Goal: Transaction & Acquisition: Purchase product/service

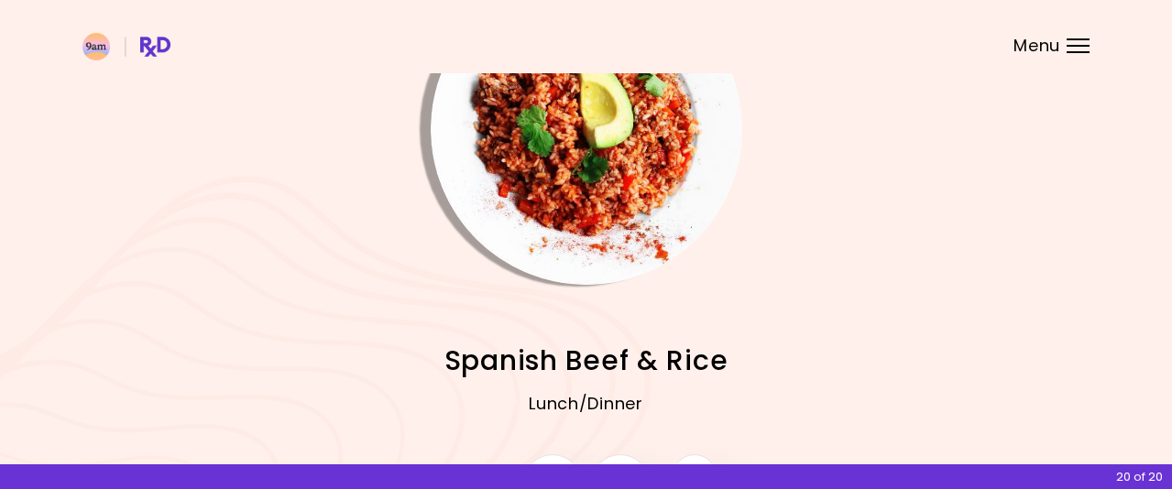
scroll to position [254, 0]
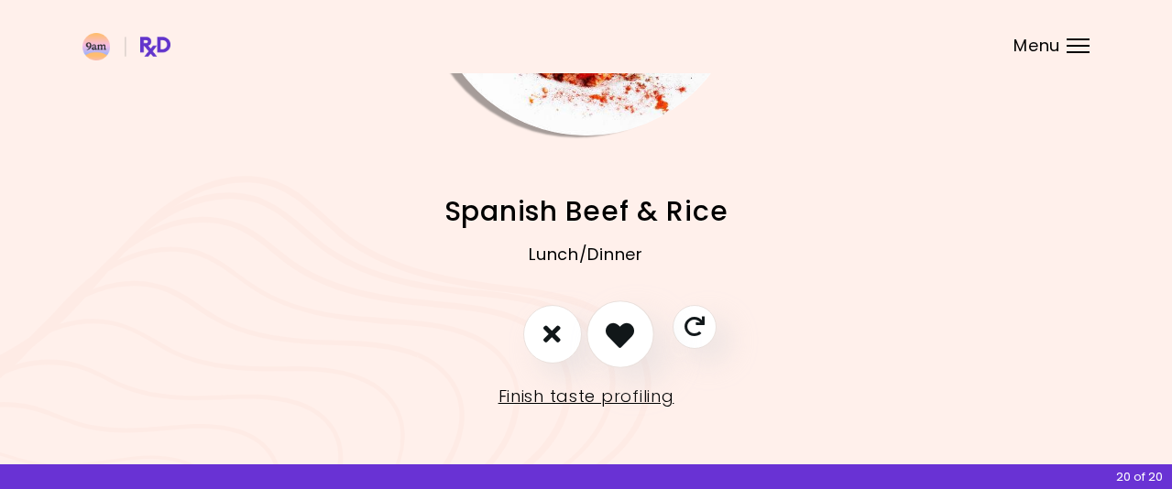
click at [622, 331] on icon "I like this recipe" at bounding box center [620, 334] width 28 height 28
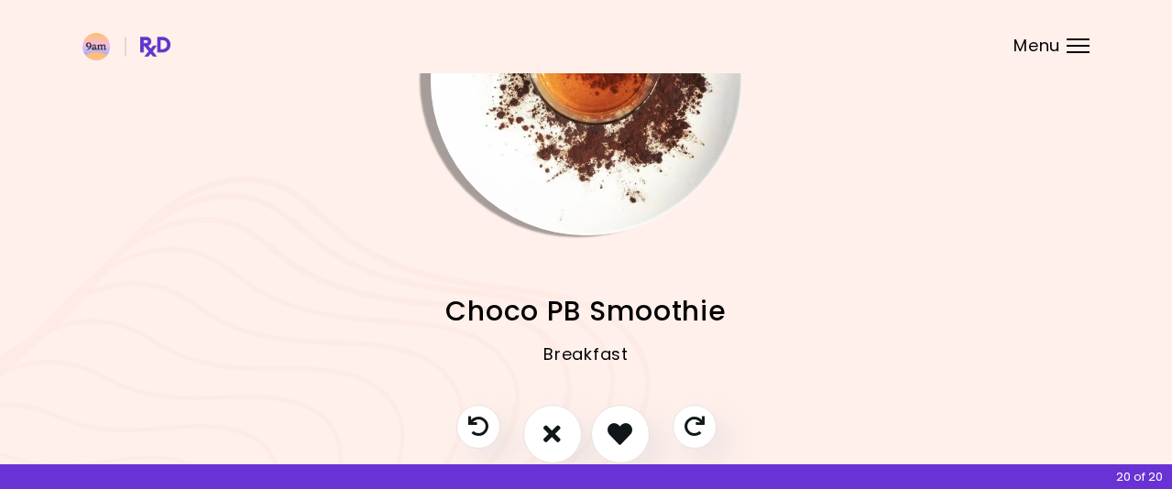
scroll to position [162, 0]
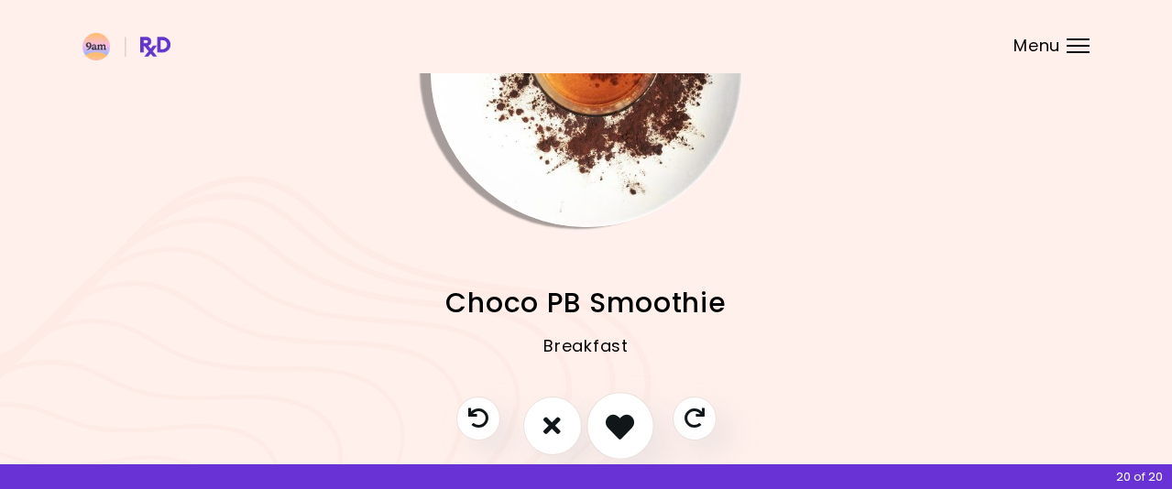
click at [627, 417] on icon "I like this recipe" at bounding box center [620, 426] width 28 height 28
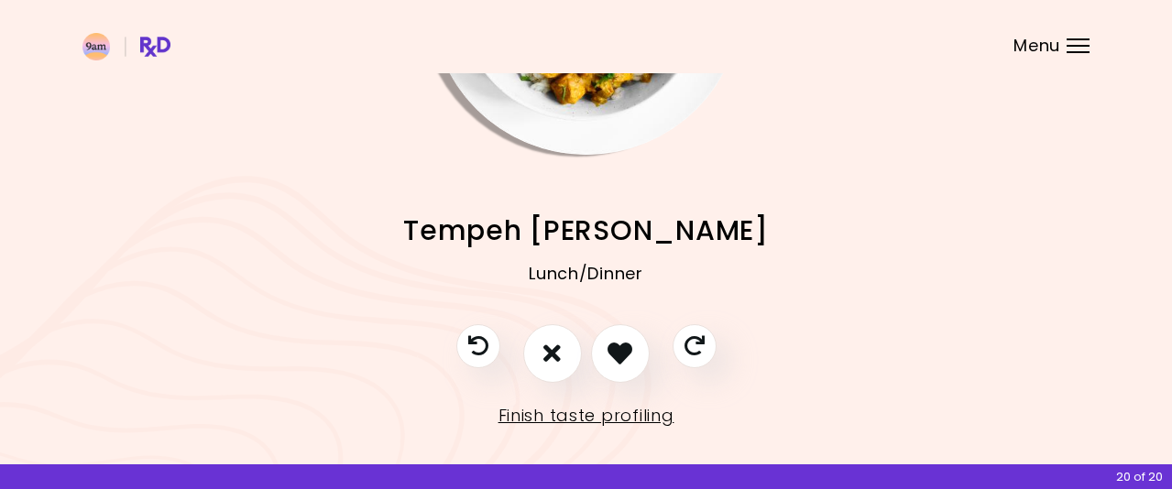
scroll to position [254, 0]
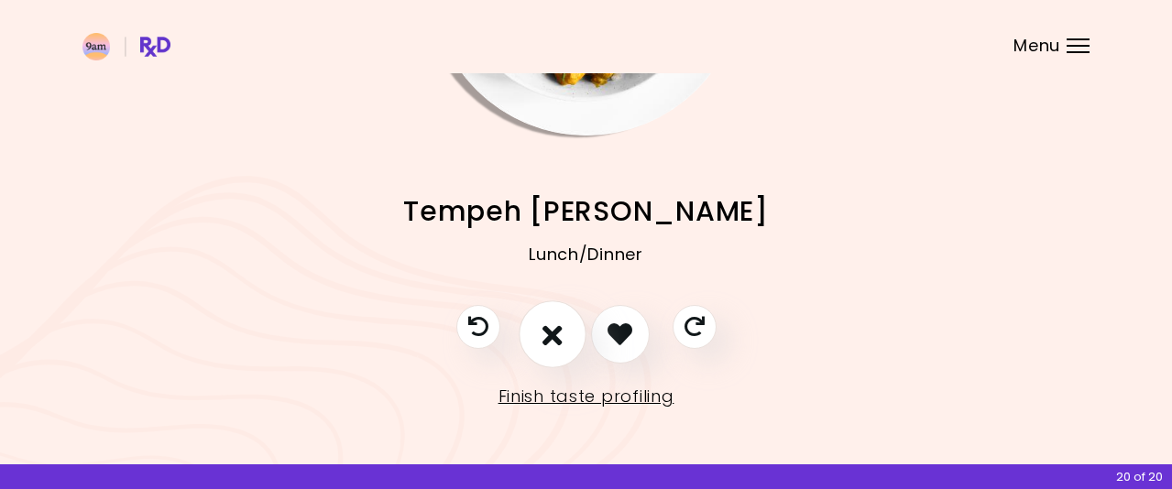
click at [553, 338] on icon "I don't like this recipe" at bounding box center [553, 334] width 20 height 28
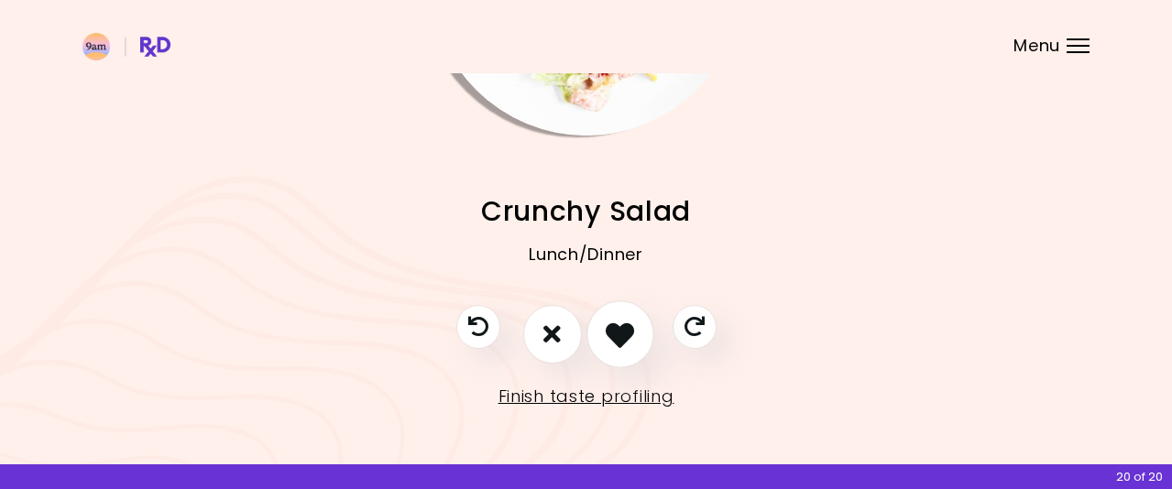
click at [627, 335] on icon "I like this recipe" at bounding box center [620, 334] width 28 height 28
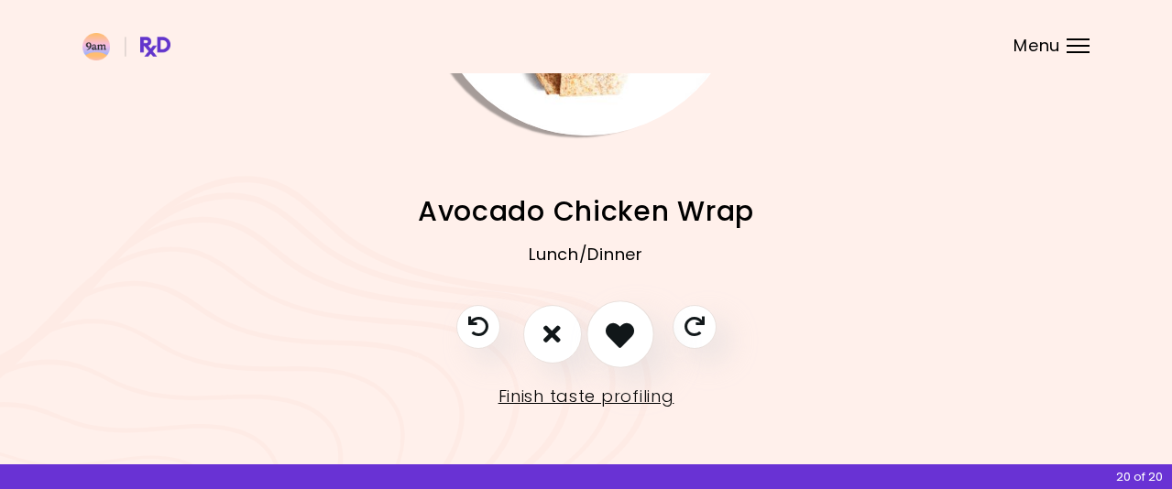
click at [621, 337] on icon "I like this recipe" at bounding box center [620, 334] width 28 height 28
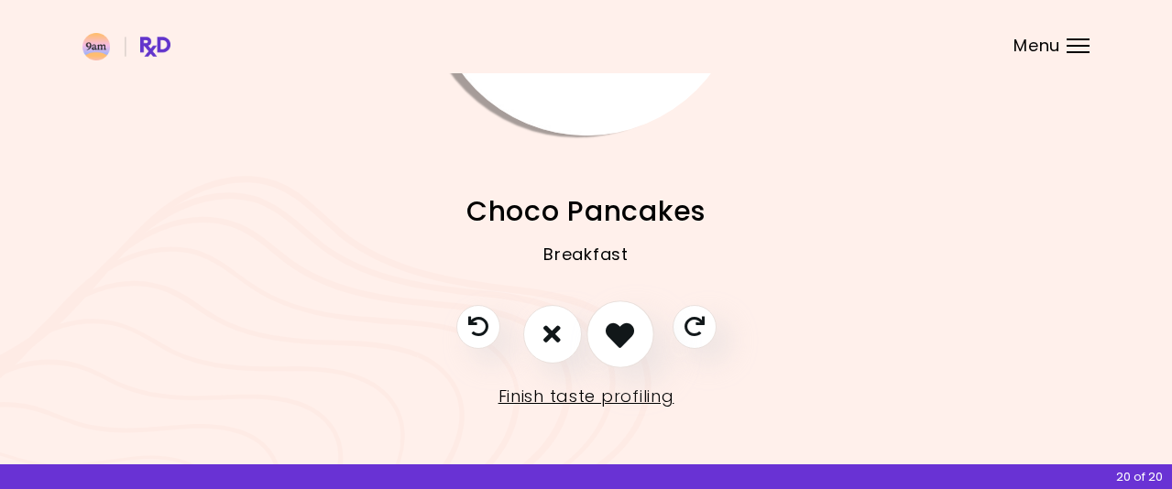
click at [622, 329] on icon "I like this recipe" at bounding box center [620, 334] width 28 height 28
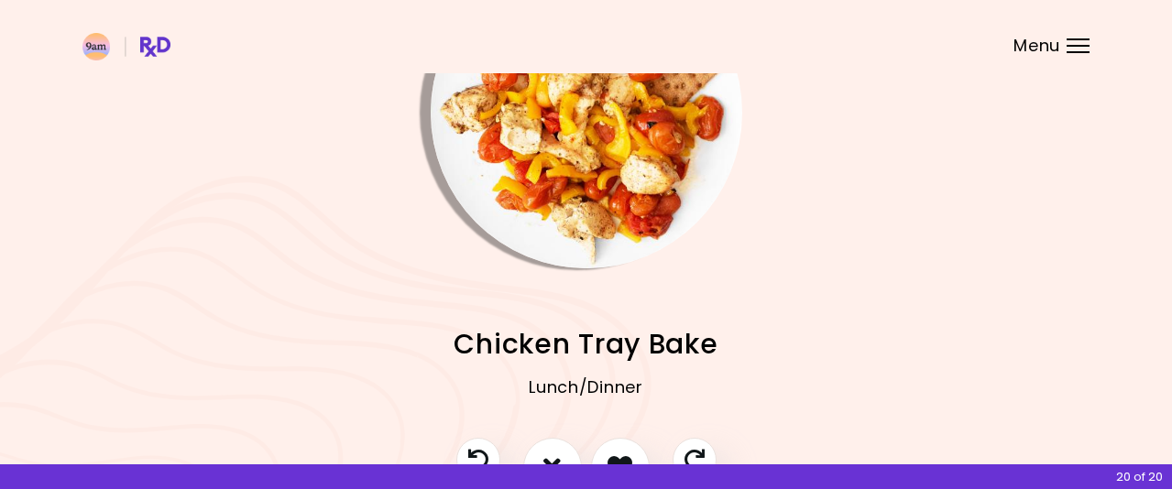
scroll to position [162, 0]
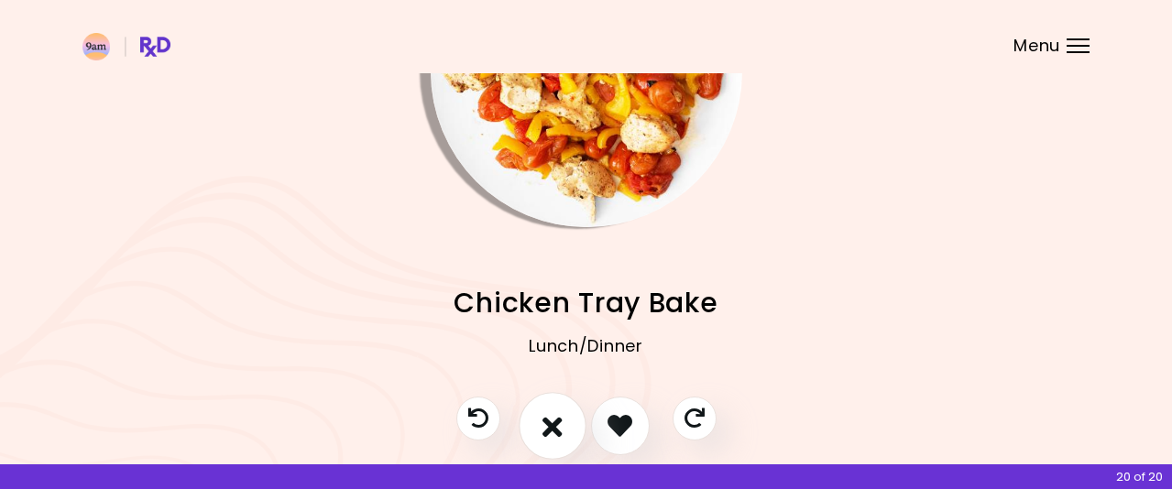
click at [556, 427] on icon "I don't like this recipe" at bounding box center [553, 426] width 20 height 28
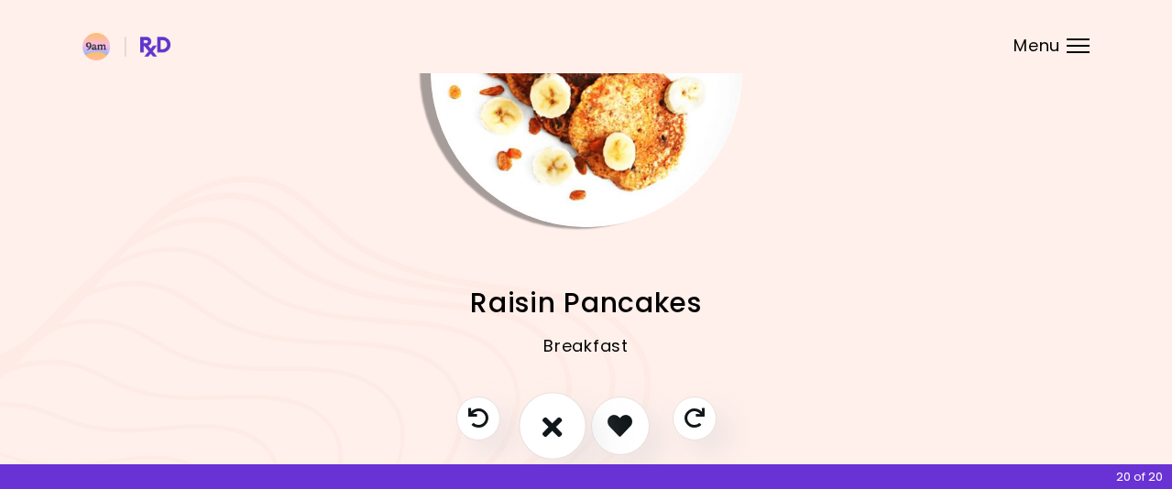
click at [555, 427] on icon "I don't like this recipe" at bounding box center [553, 426] width 20 height 28
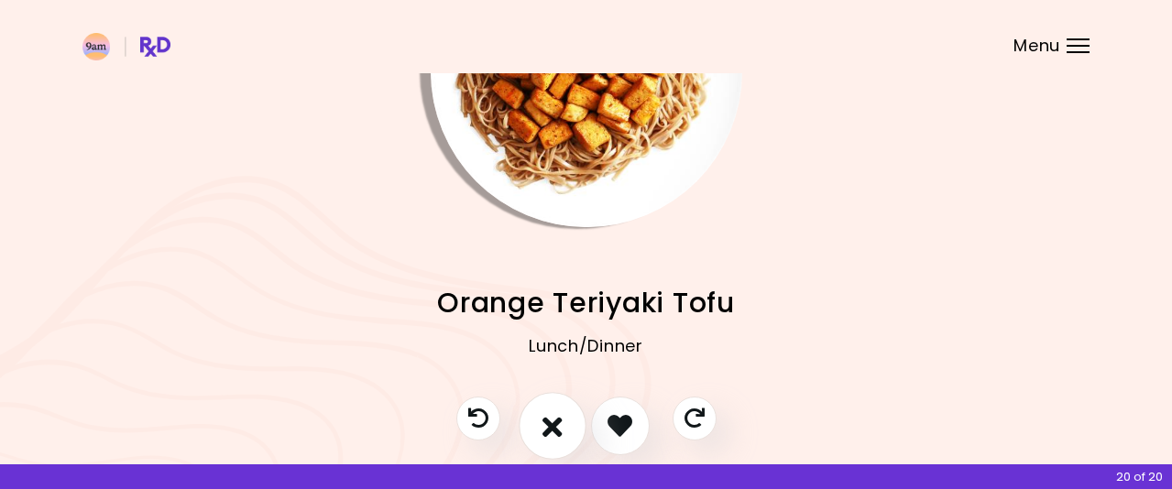
click at [547, 429] on icon "I don't like this recipe" at bounding box center [553, 426] width 20 height 28
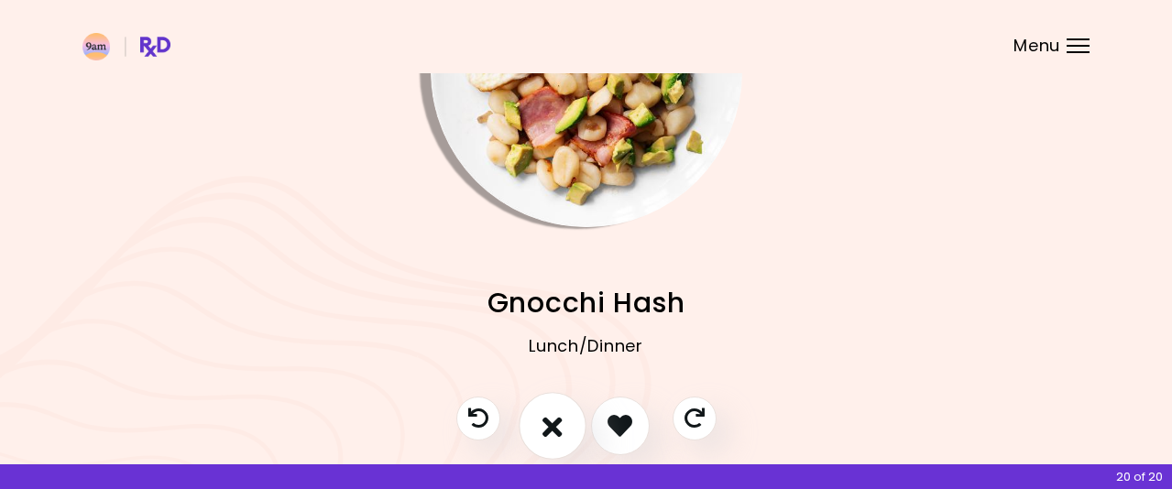
click at [548, 428] on icon "I don't like this recipe" at bounding box center [553, 426] width 20 height 28
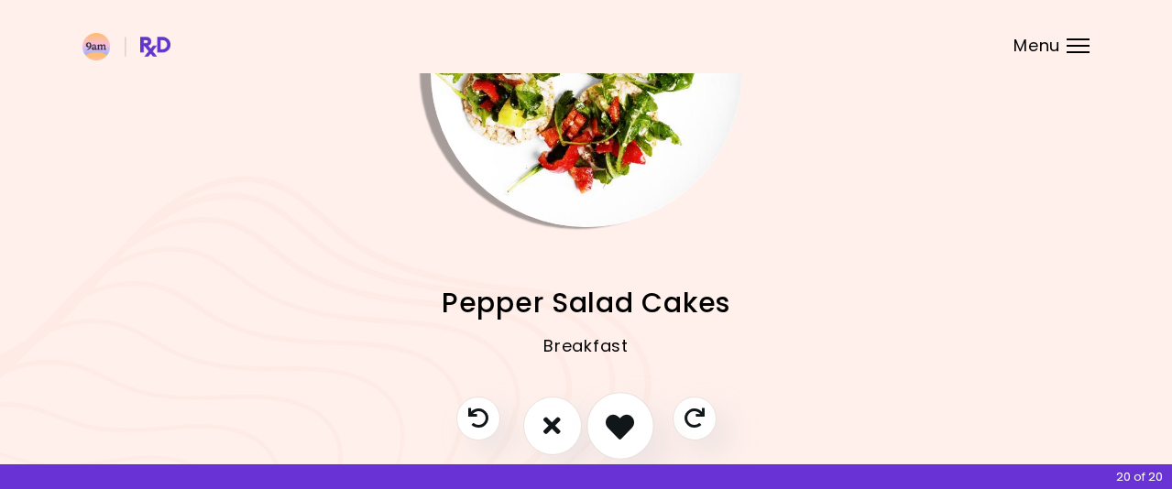
click at [613, 421] on icon "I like this recipe" at bounding box center [620, 426] width 28 height 28
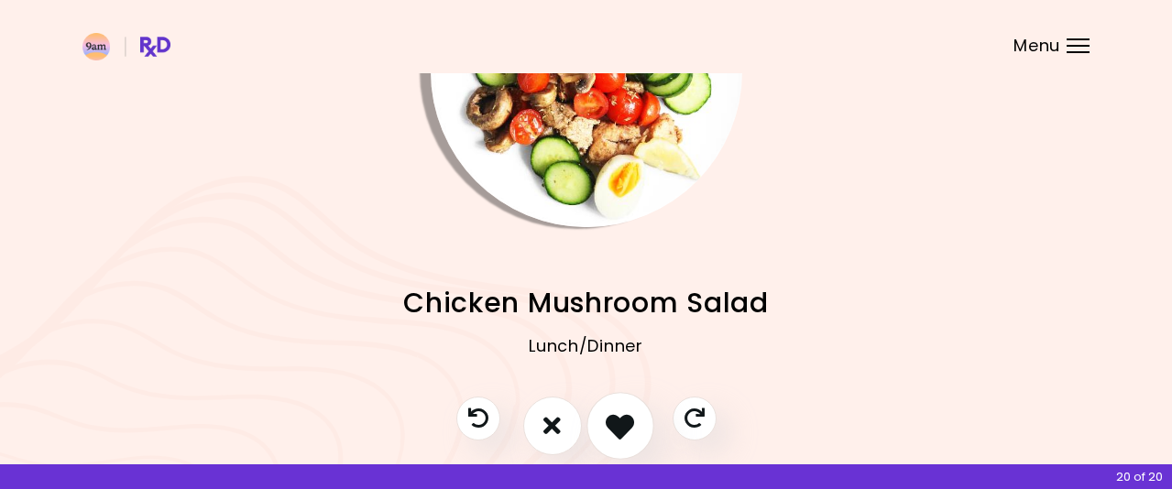
click at [612, 420] on icon "I like this recipe" at bounding box center [620, 426] width 28 height 28
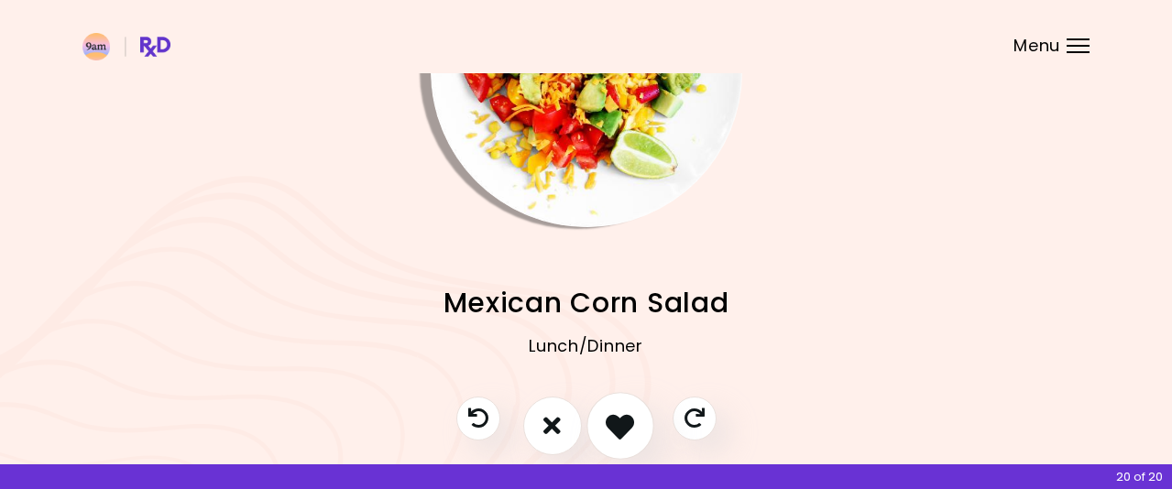
click at [590, 429] on button "I like this recipe" at bounding box center [621, 426] width 68 height 68
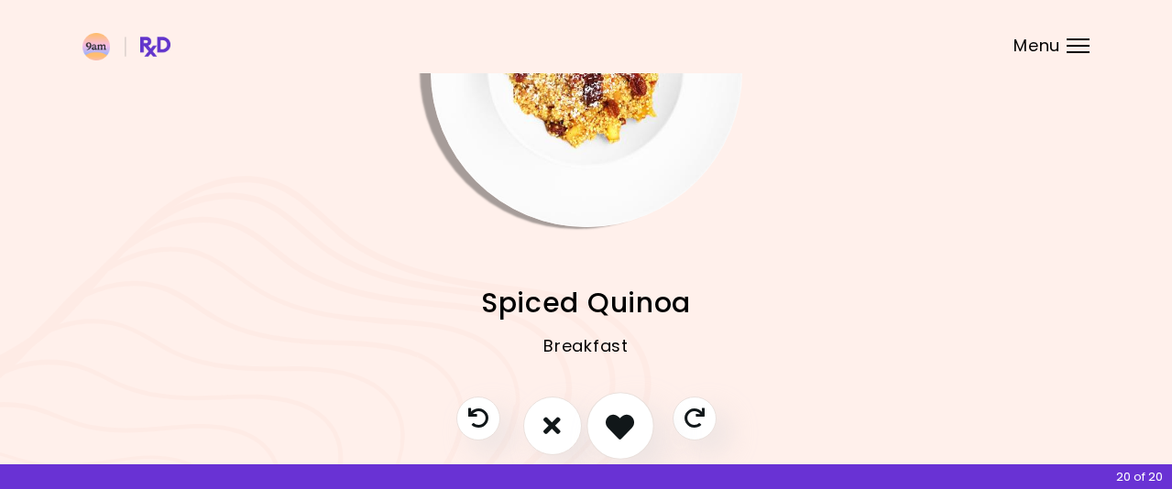
drag, startPoint x: 615, startPoint y: 400, endPoint x: 620, endPoint y: 409, distance: 10.2
click at [616, 400] on button "I like this recipe" at bounding box center [621, 426] width 68 height 68
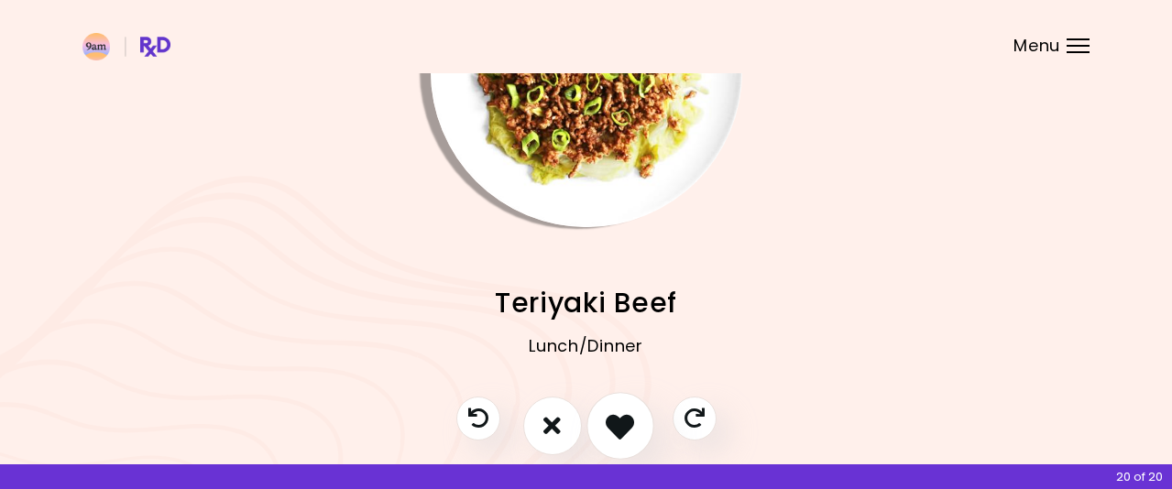
click at [618, 419] on icon "I like this recipe" at bounding box center [620, 426] width 28 height 28
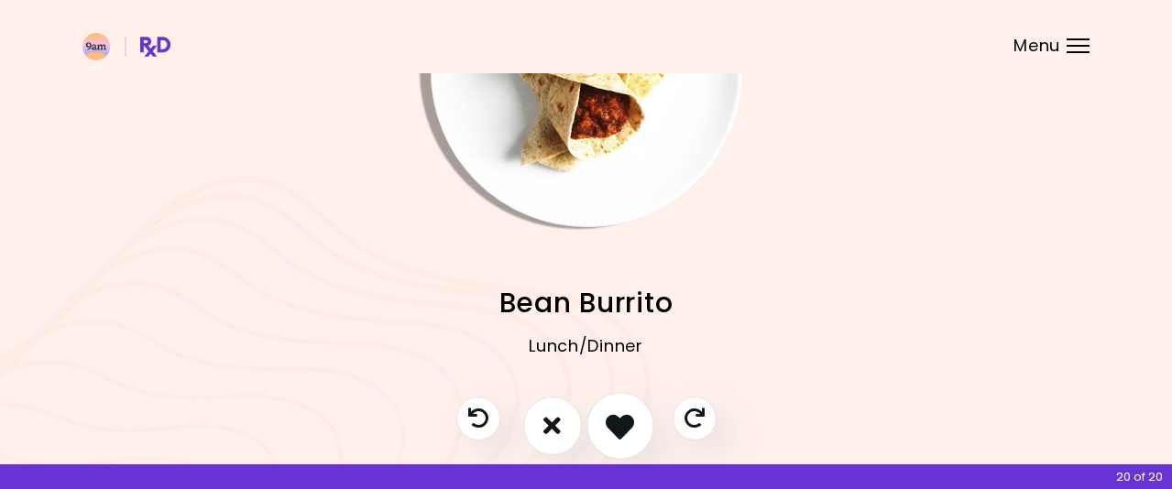
click at [612, 423] on icon "I like this recipe" at bounding box center [620, 426] width 28 height 28
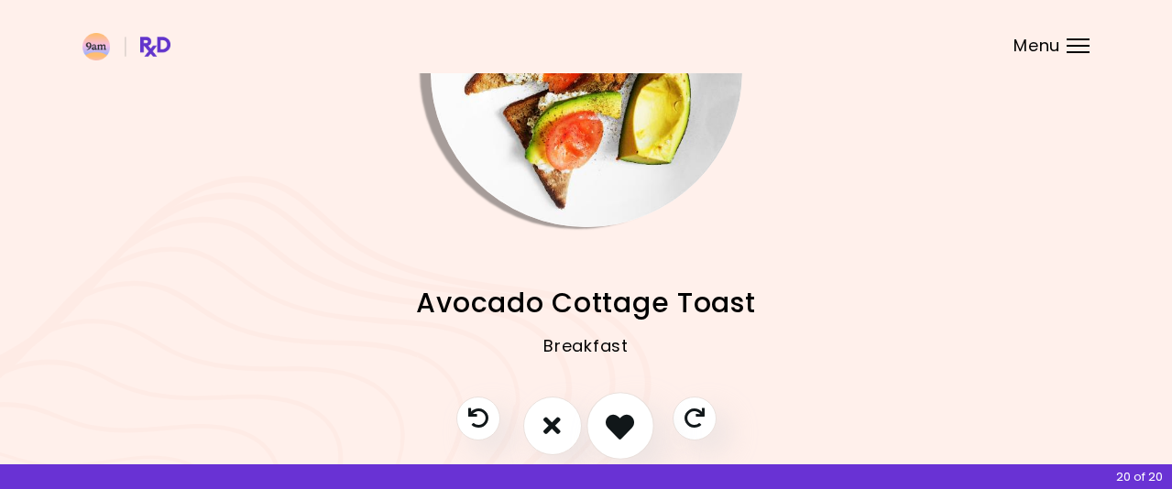
click at [616, 434] on icon "I like this recipe" at bounding box center [620, 426] width 28 height 28
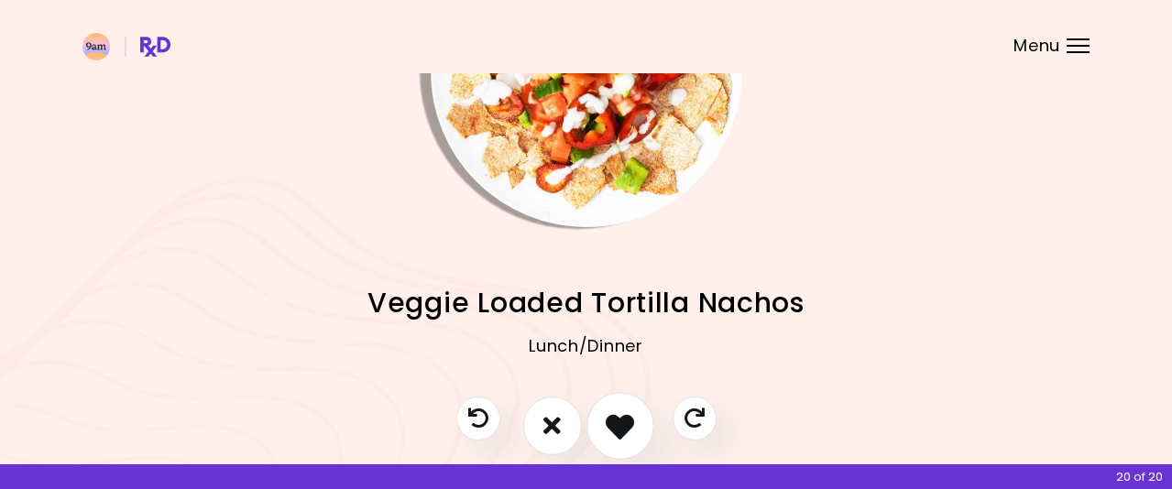
click at [621, 418] on icon "I like this recipe" at bounding box center [620, 426] width 28 height 28
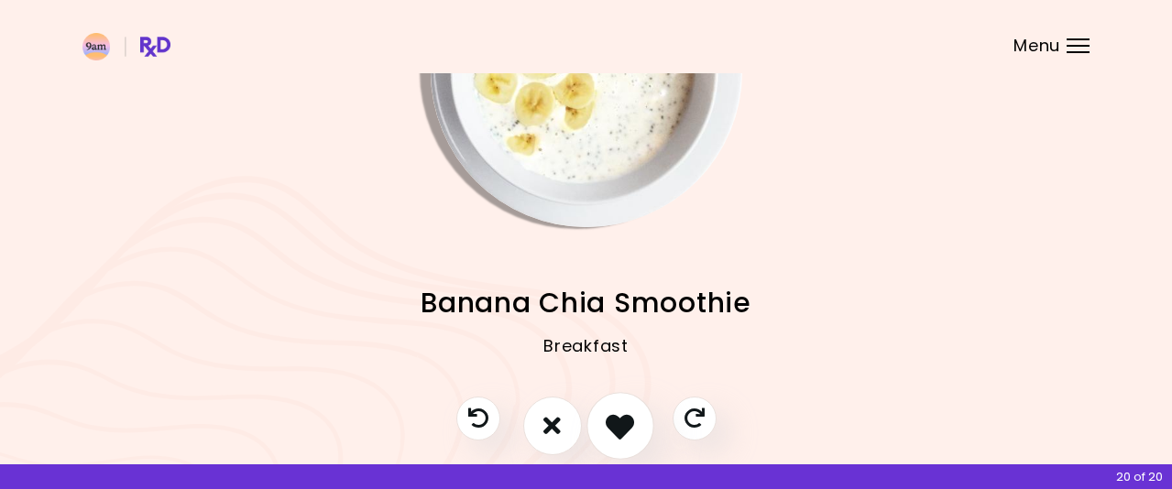
click at [614, 423] on icon "I like this recipe" at bounding box center [620, 426] width 28 height 28
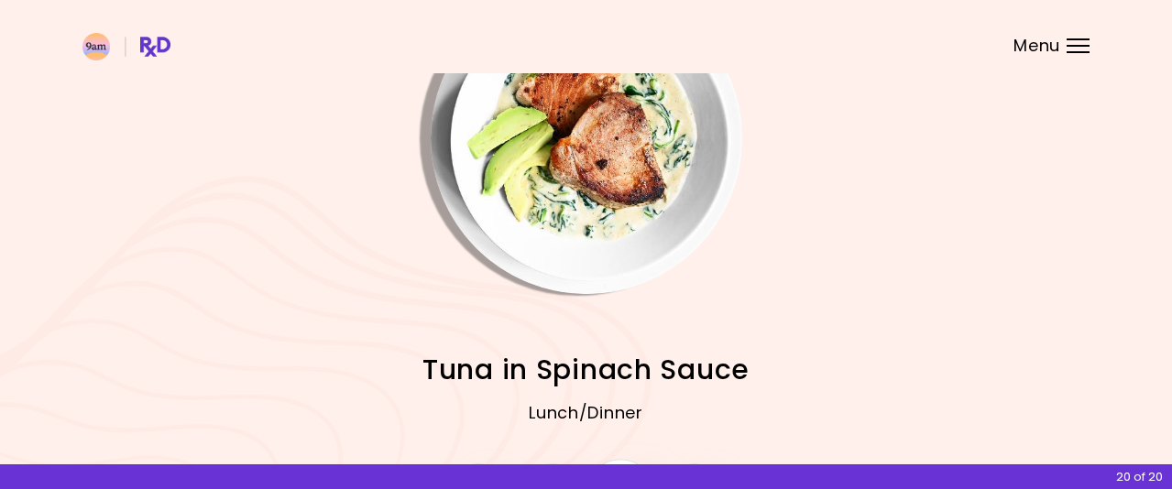
scroll to position [254, 0]
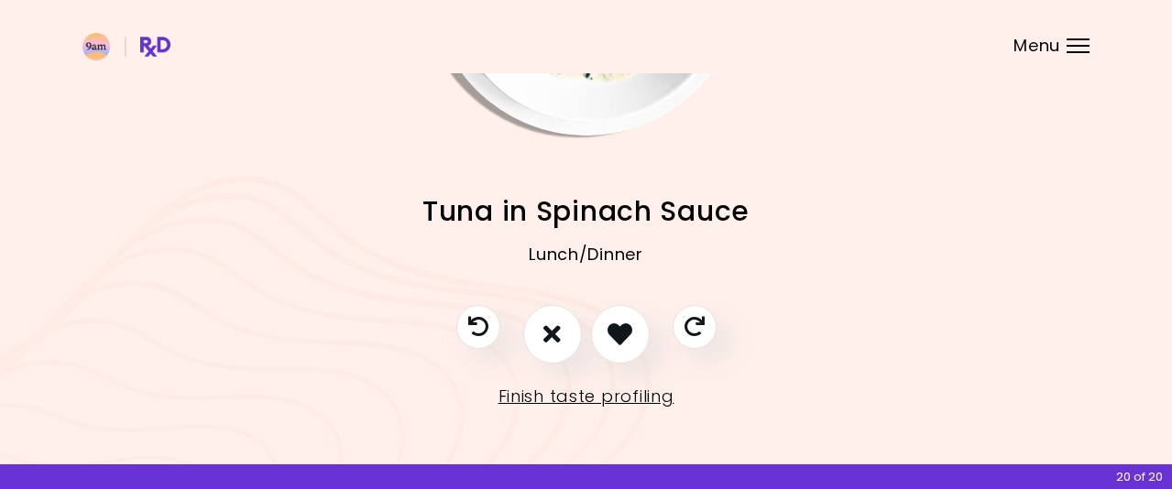
click at [557, 342] on icon "I don't like this recipe" at bounding box center [552, 334] width 17 height 25
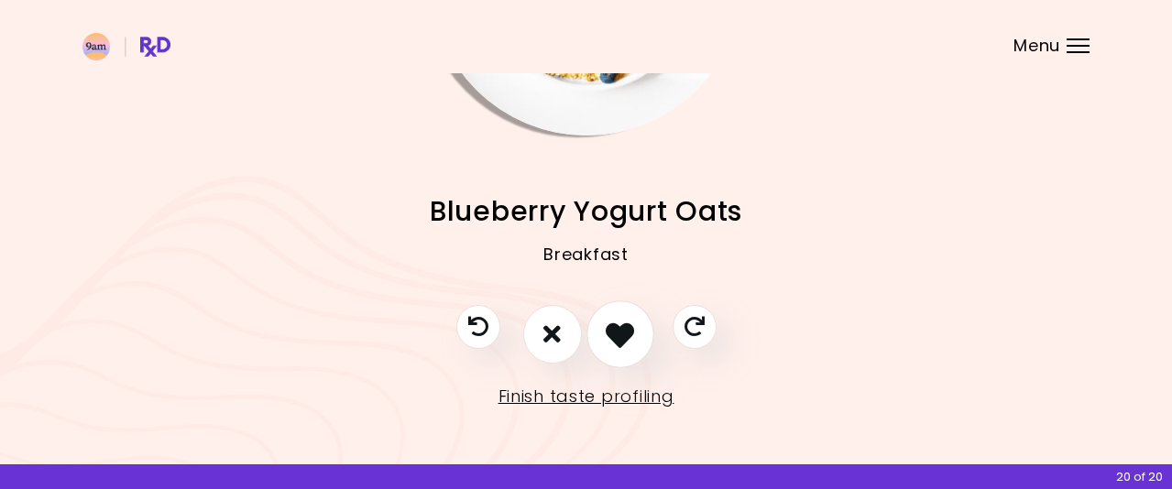
click at [619, 331] on icon "I like this recipe" at bounding box center [620, 334] width 28 height 28
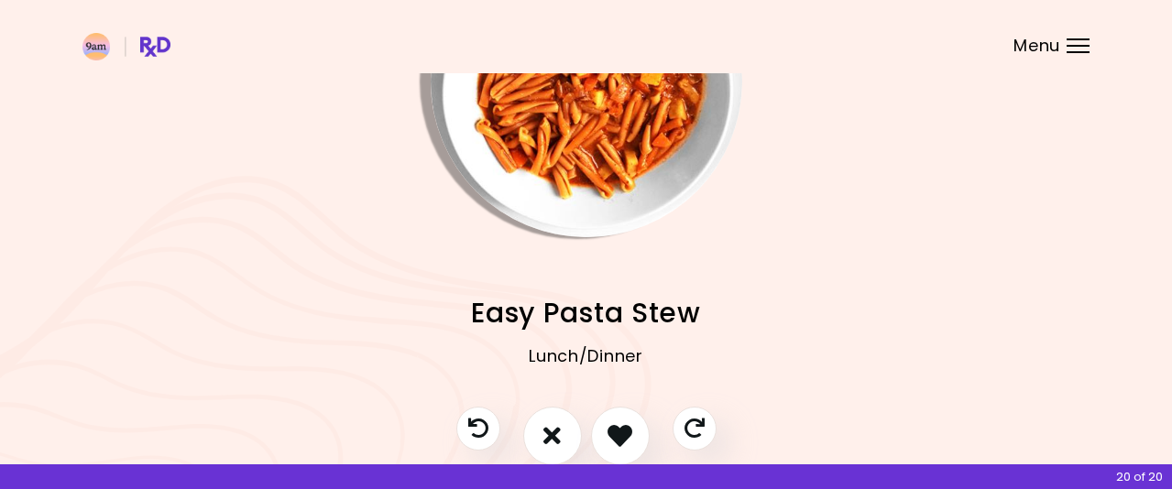
scroll to position [183, 0]
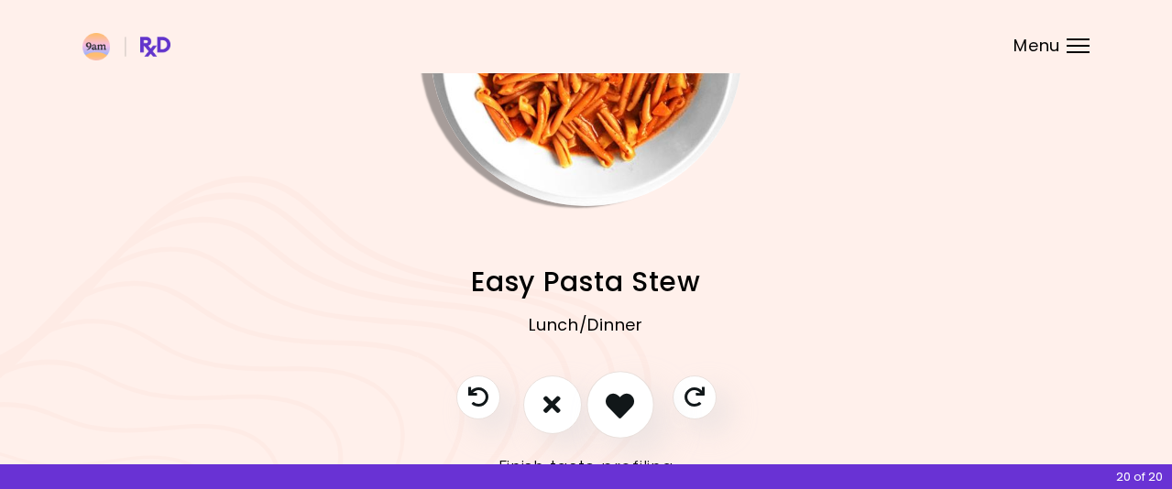
click at [624, 399] on icon "I like this recipe" at bounding box center [620, 404] width 28 height 28
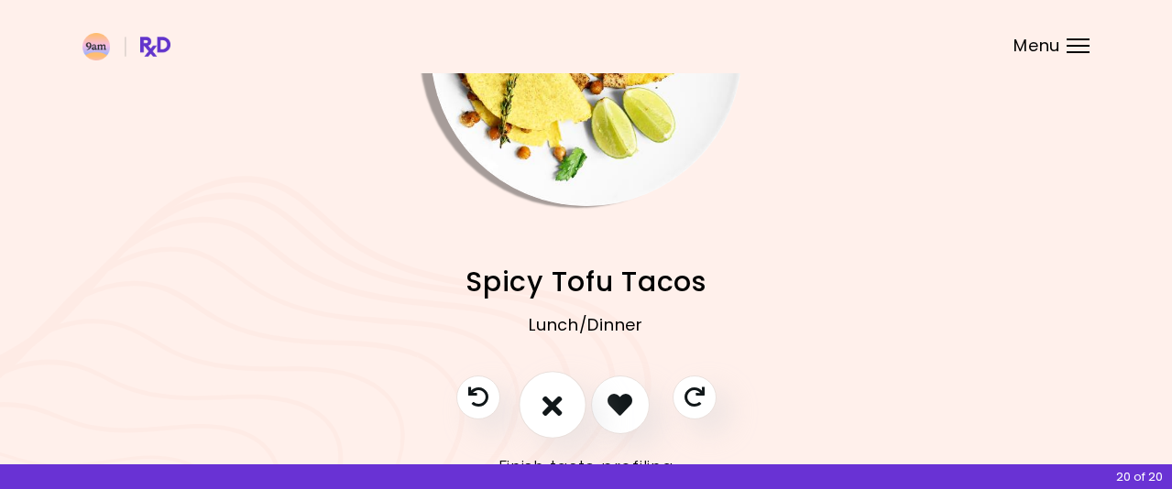
click at [547, 401] on icon "I don't like this recipe" at bounding box center [553, 404] width 20 height 28
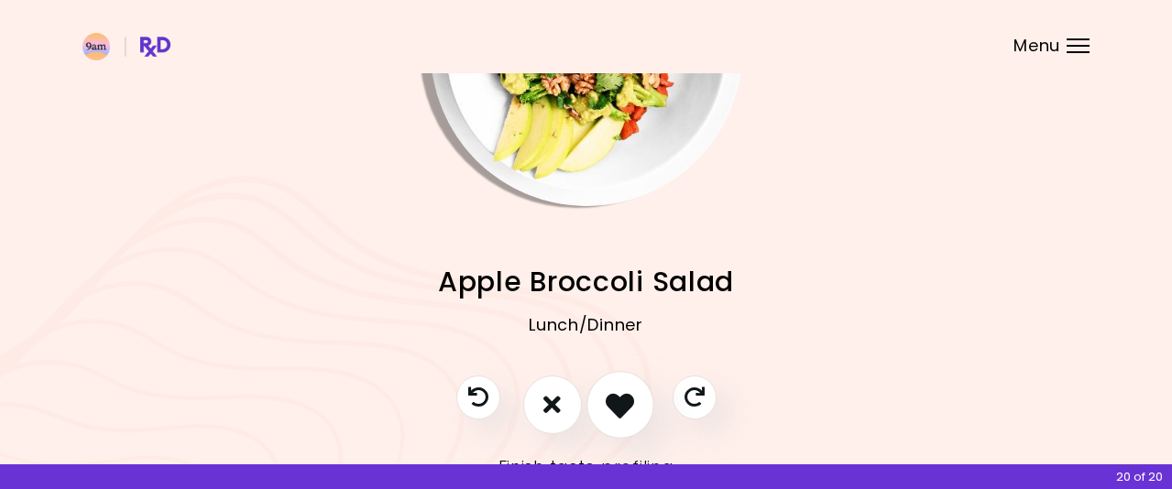
click at [610, 394] on icon "I like this recipe" at bounding box center [620, 404] width 28 height 28
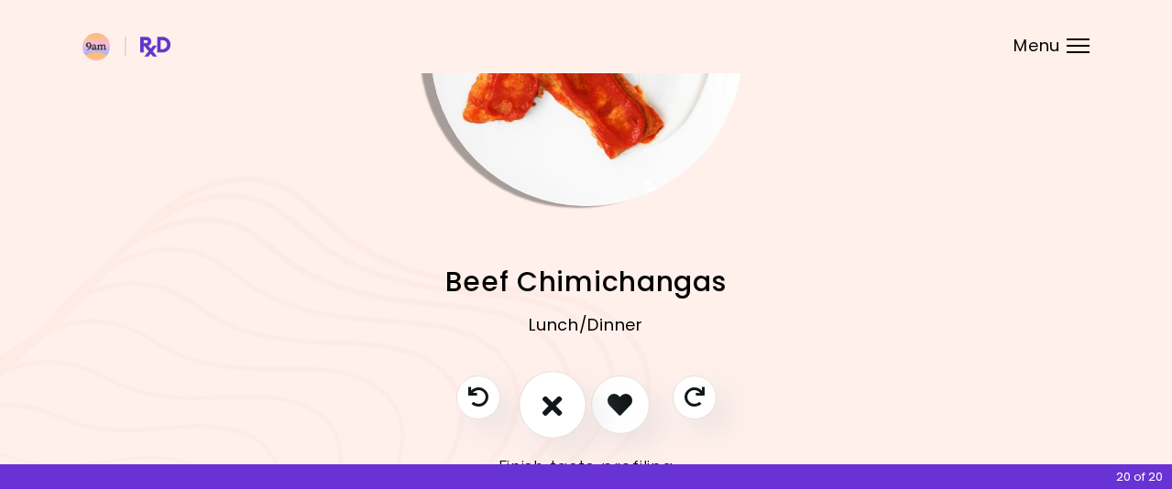
click at [565, 401] on button "I don't like this recipe" at bounding box center [553, 405] width 68 height 68
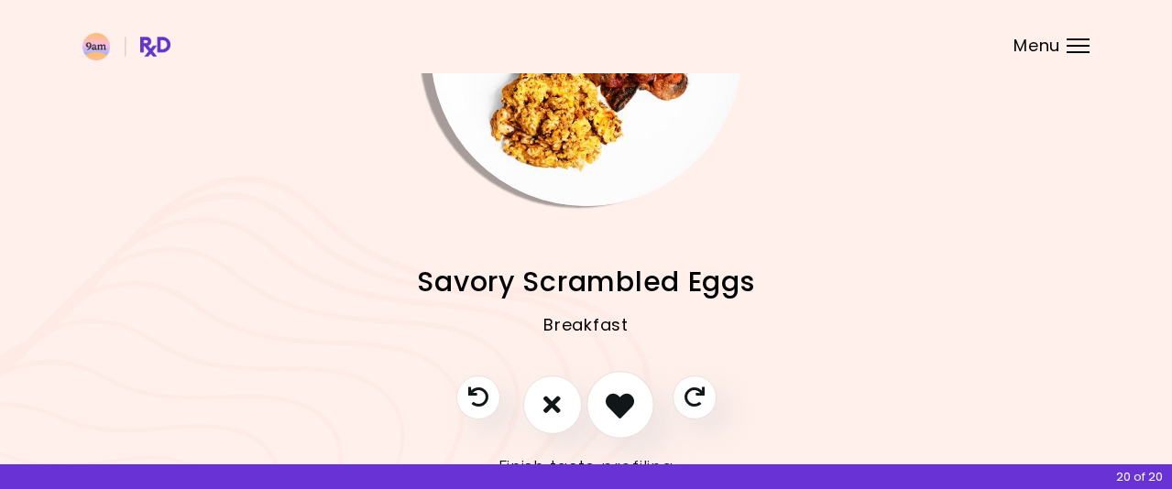
click at [609, 399] on icon "I like this recipe" at bounding box center [620, 404] width 28 height 28
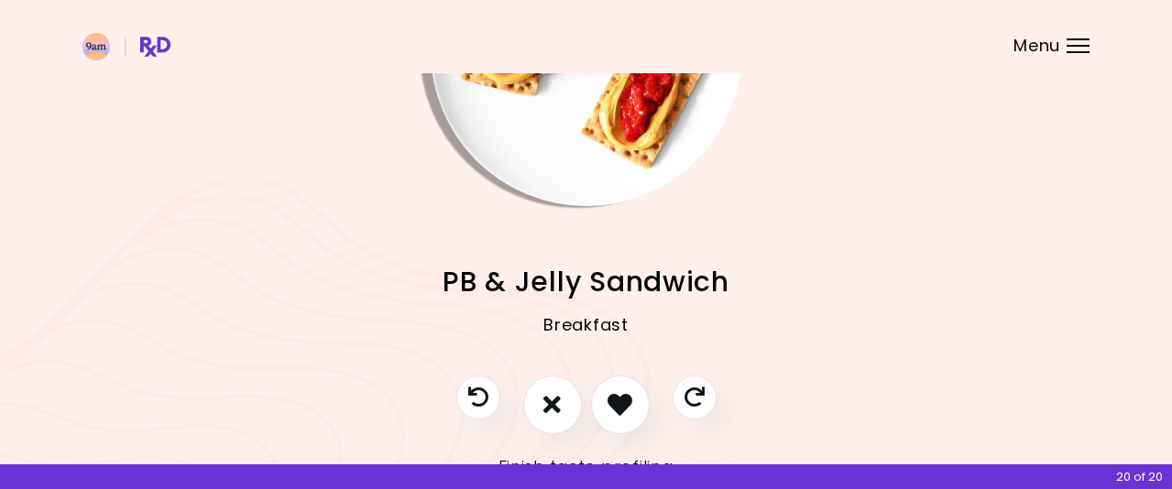
click at [592, 320] on div "Breakfast" at bounding box center [585, 338] width 1007 height 73
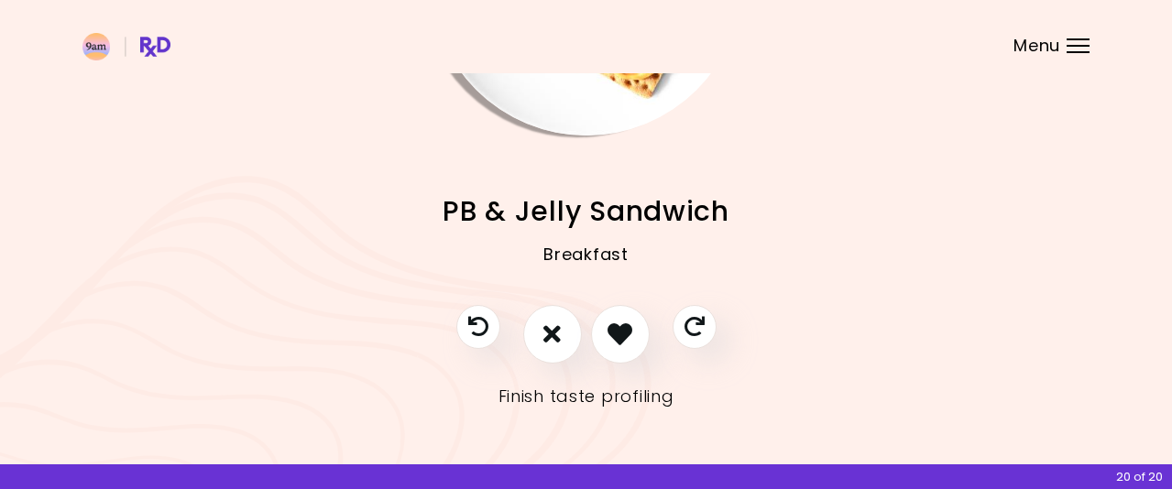
click at [573, 401] on link "Finish taste profiling" at bounding box center [587, 396] width 176 height 29
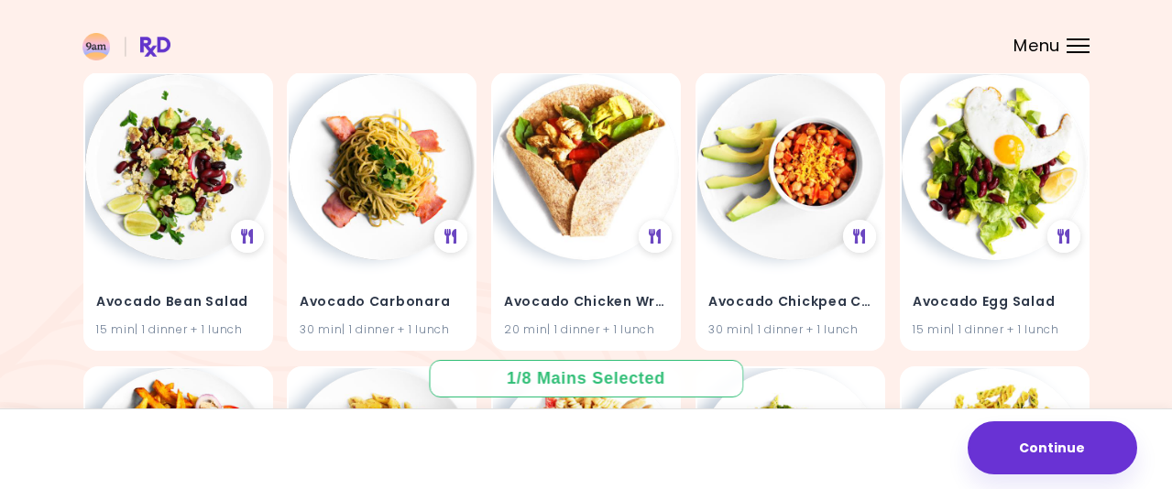
scroll to position [1042, 0]
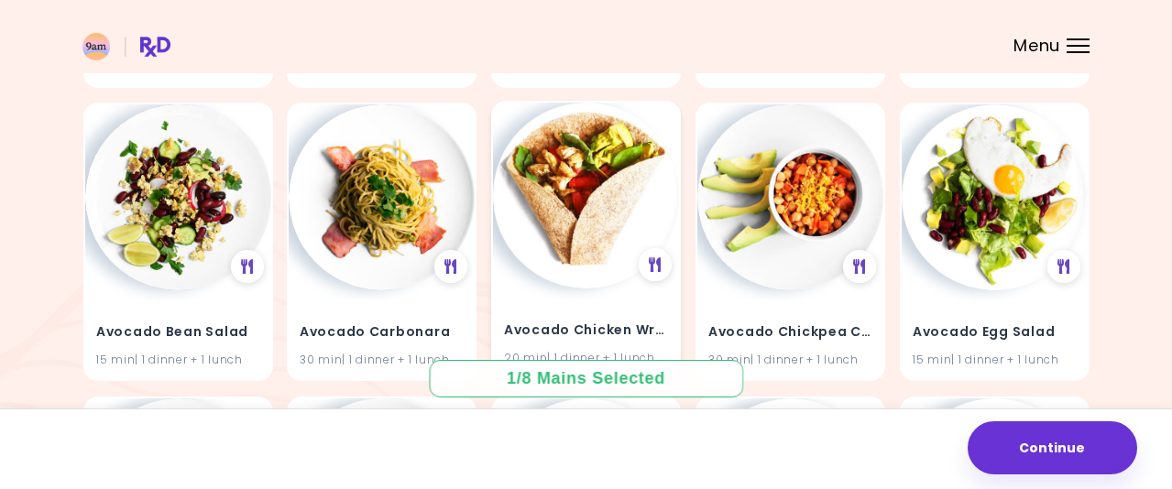
click at [573, 333] on h4 "Avocado Chicken Wrap" at bounding box center [586, 331] width 164 height 29
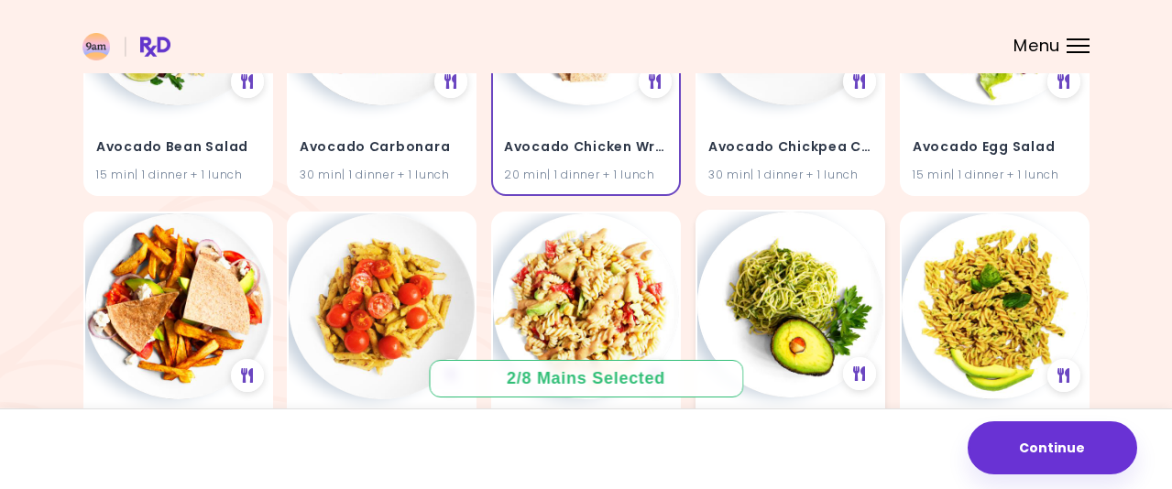
scroll to position [1317, 0]
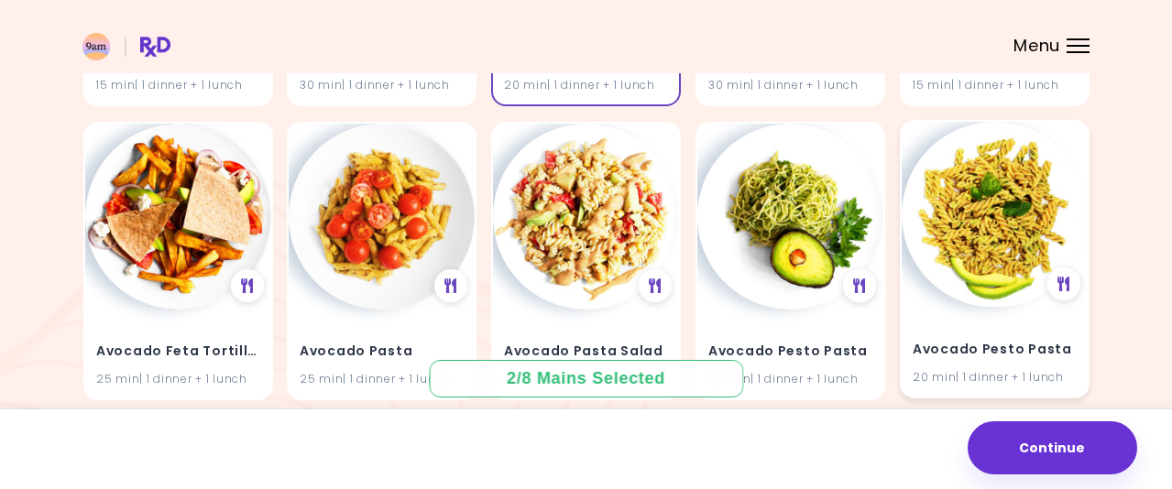
click at [1033, 225] on img at bounding box center [995, 215] width 186 height 186
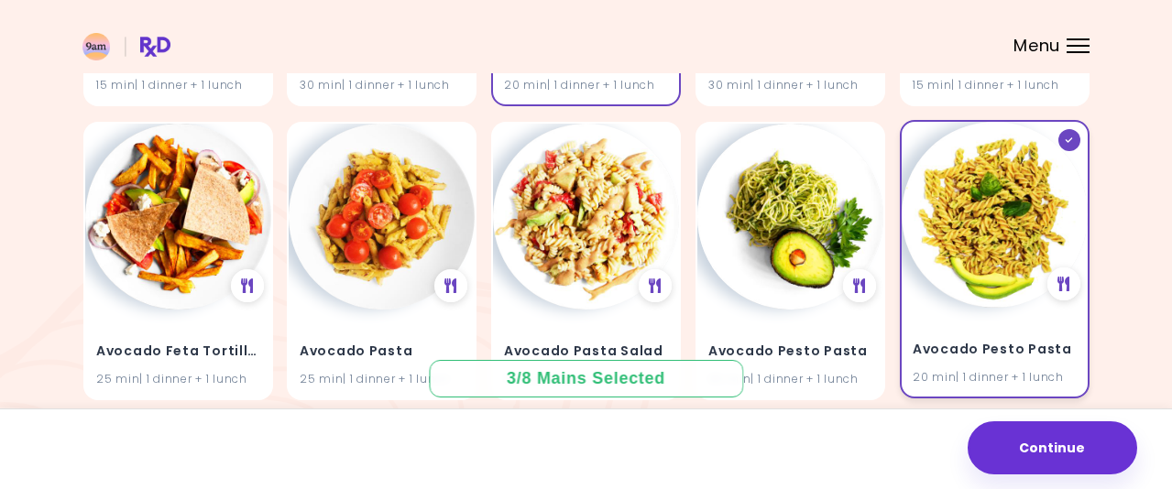
click at [982, 345] on h4 "Avocado Pesto Pasta" at bounding box center [995, 349] width 164 height 29
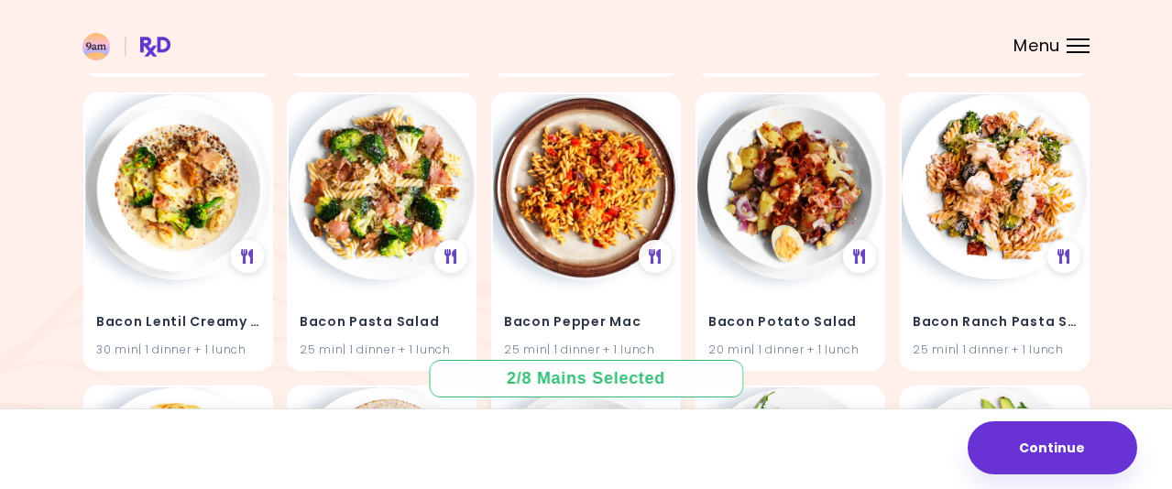
scroll to position [2600, 0]
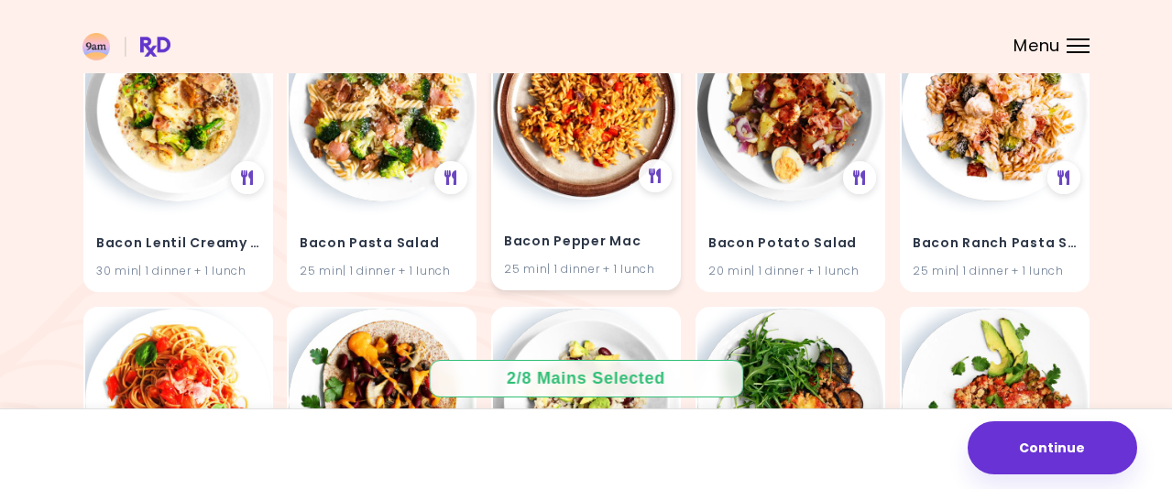
click at [589, 240] on h4 "Bacon Pepper Mac" at bounding box center [586, 241] width 164 height 29
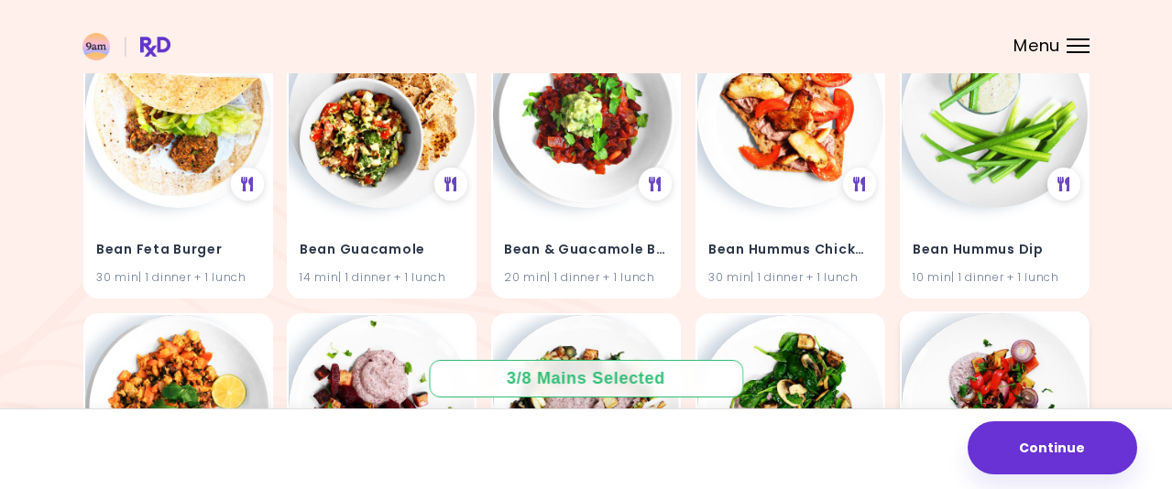
scroll to position [6908, 0]
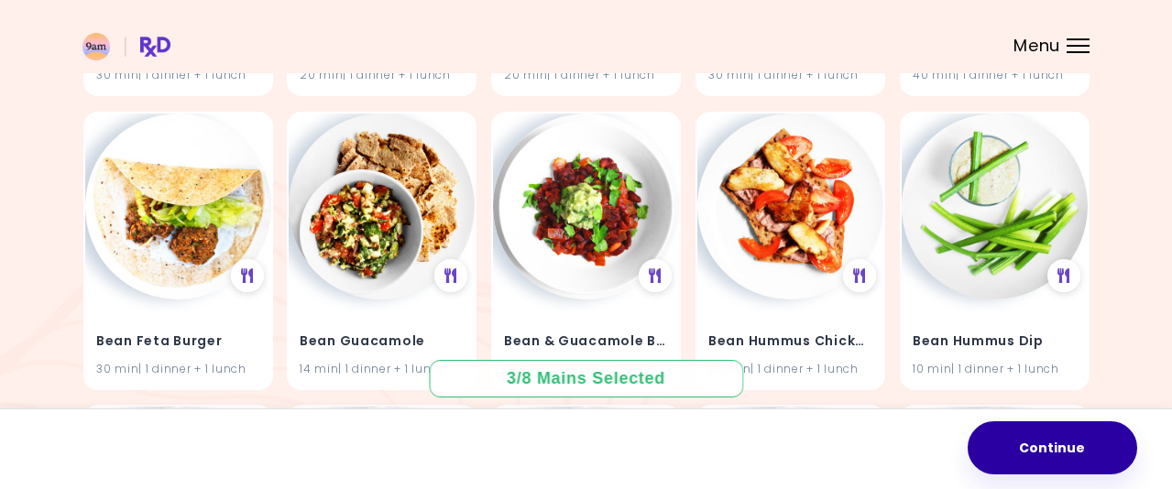
click at [1043, 437] on button "Continue" at bounding box center [1053, 448] width 170 height 53
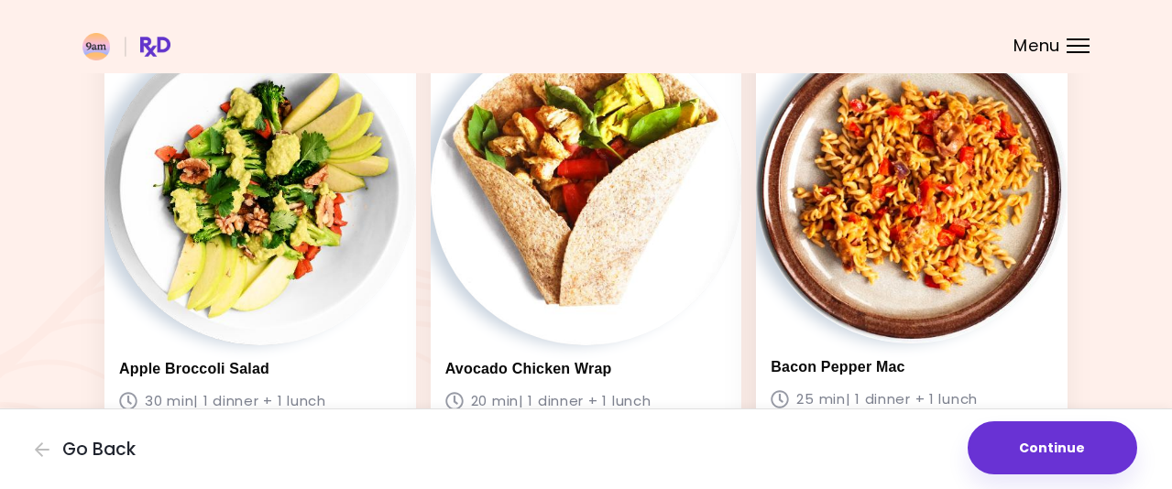
scroll to position [655, 0]
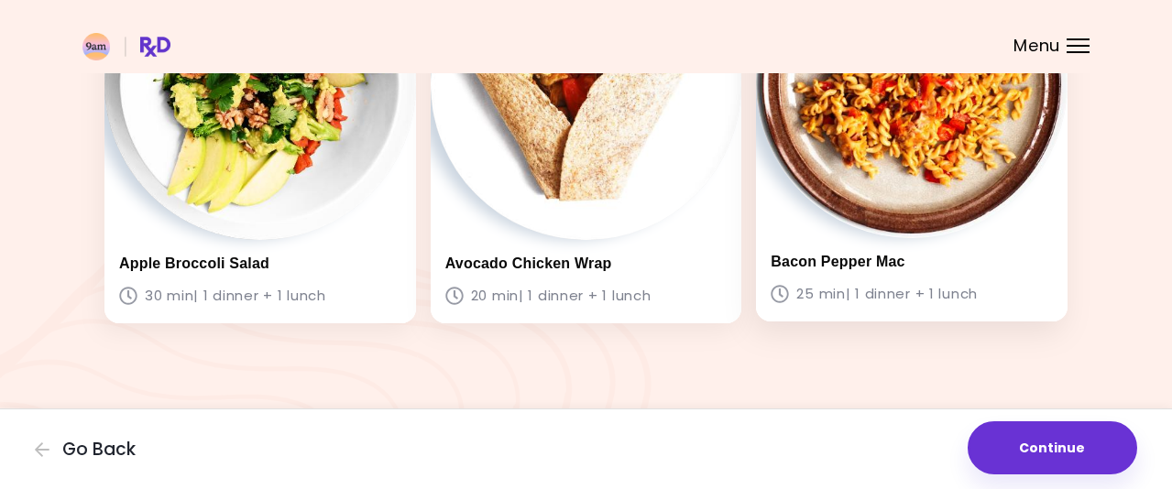
click at [827, 276] on div "Bacon Pepper Mac 25 min | 1 dinner + 1 lunch" at bounding box center [912, 279] width 312 height 83
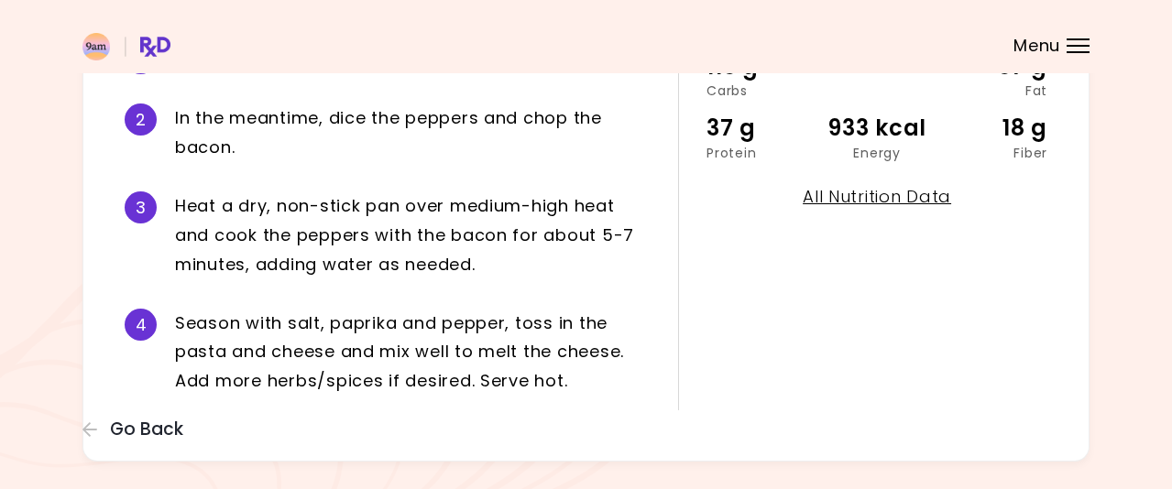
scroll to position [440, 0]
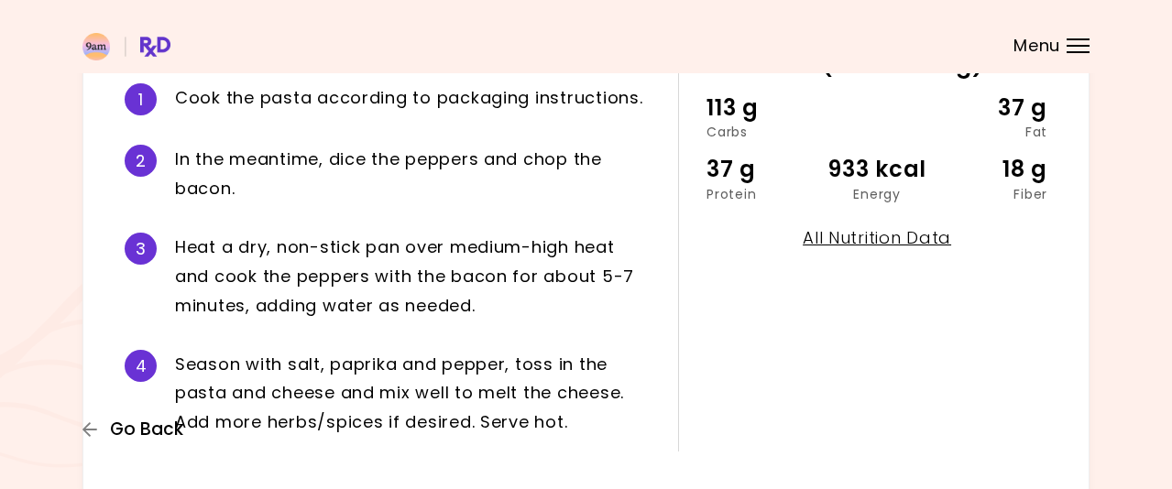
click at [121, 427] on span "Go Back" at bounding box center [146, 430] width 73 height 20
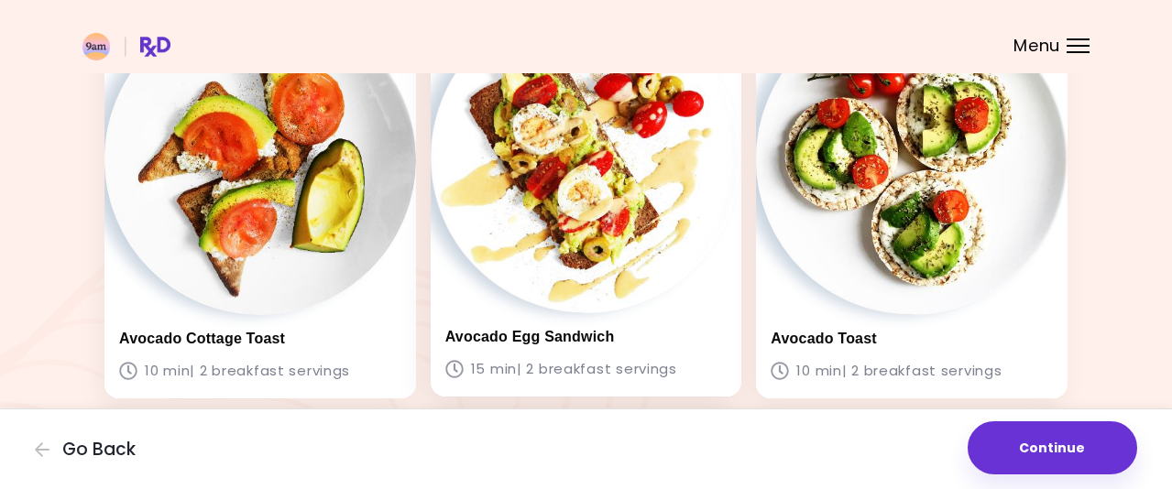
scroll to position [183, 0]
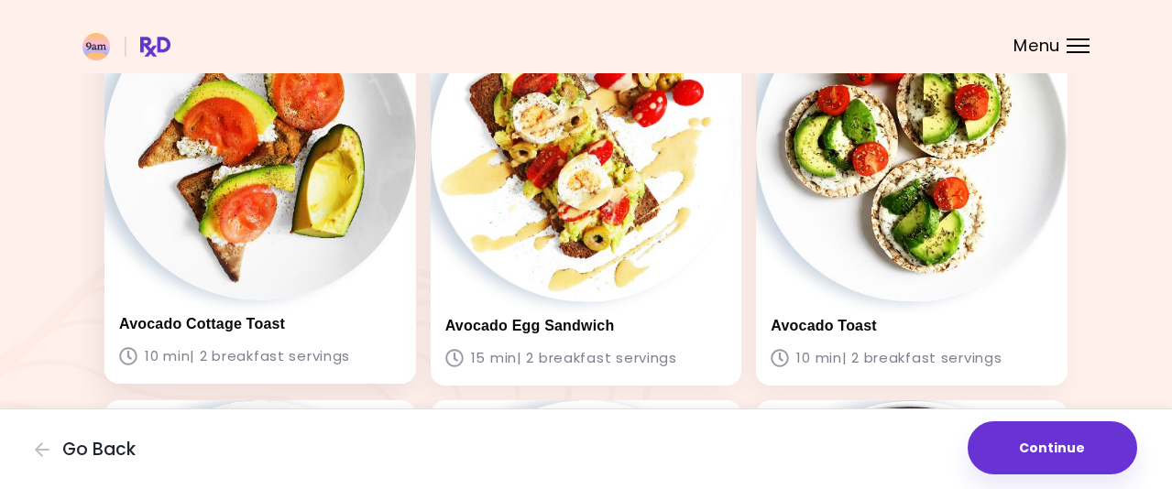
click at [265, 324] on h3 "Avocado Cottage Toast" at bounding box center [260, 323] width 282 height 17
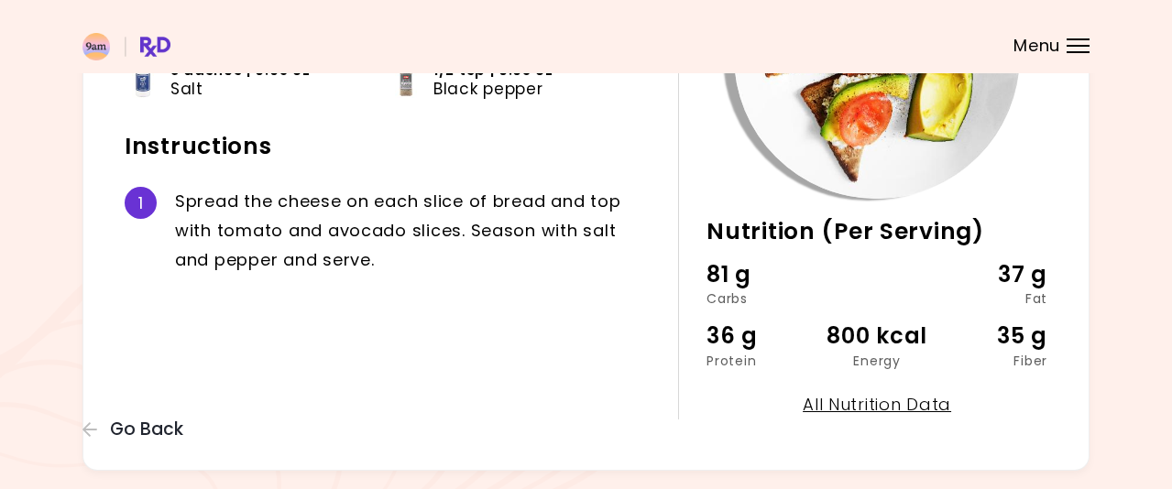
scroll to position [333, 0]
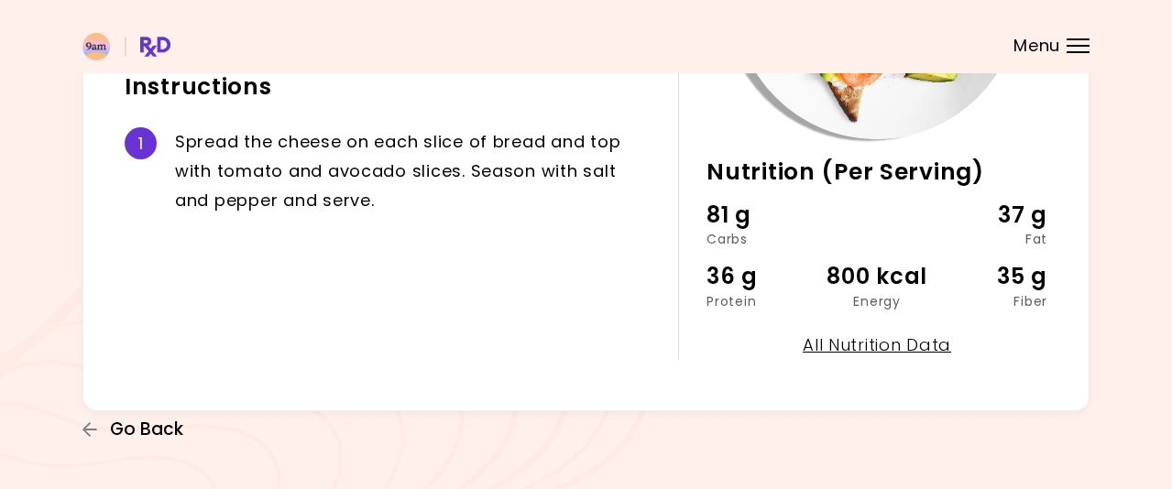
click at [156, 429] on span "Go Back" at bounding box center [146, 430] width 73 height 20
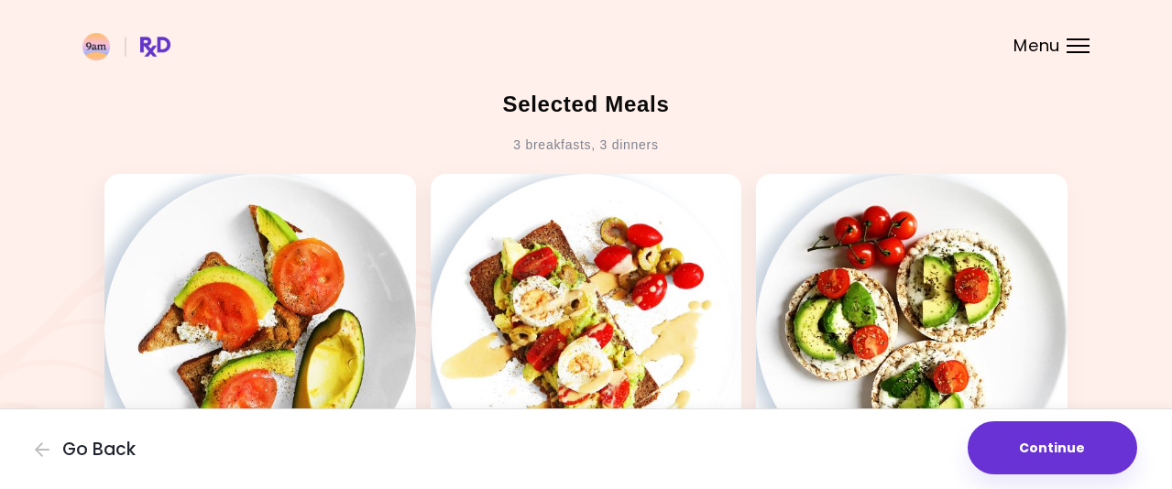
click at [1069, 49] on div "Menu" at bounding box center [1078, 45] width 23 height 15
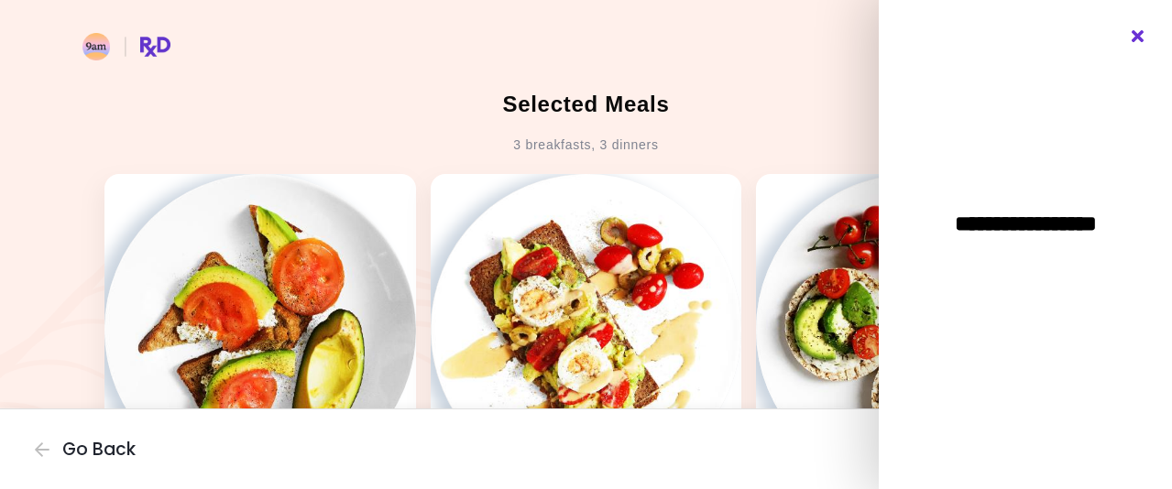
click at [1137, 36] on icon "Close" at bounding box center [1138, 36] width 17 height 13
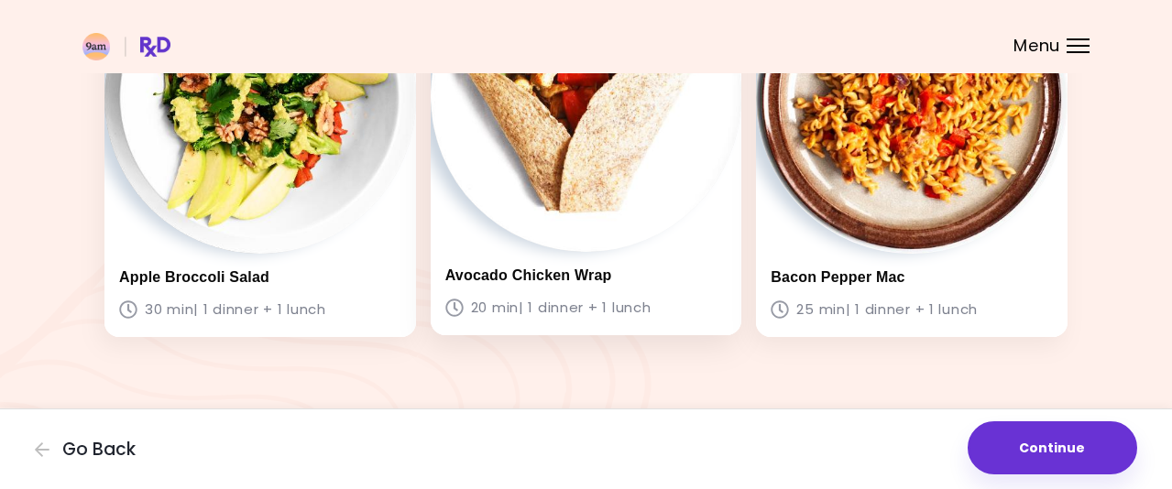
scroll to position [655, 0]
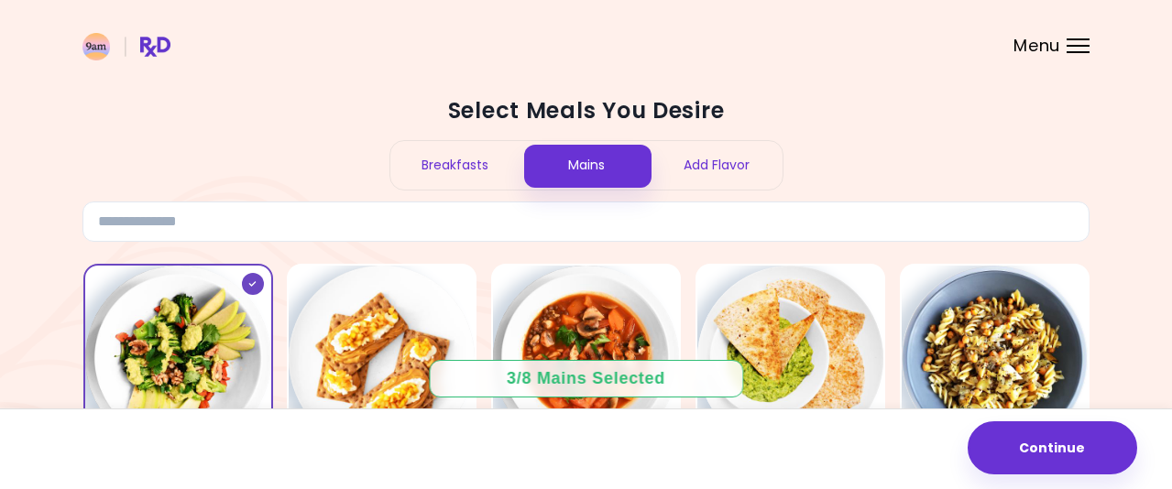
click at [742, 162] on div "Add Flavor" at bounding box center [717, 165] width 131 height 49
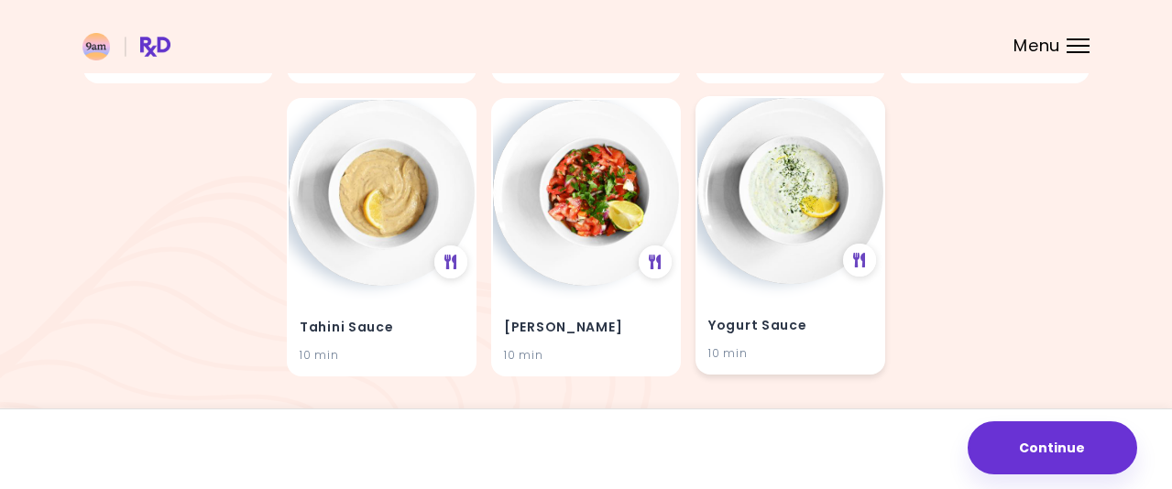
scroll to position [515, 0]
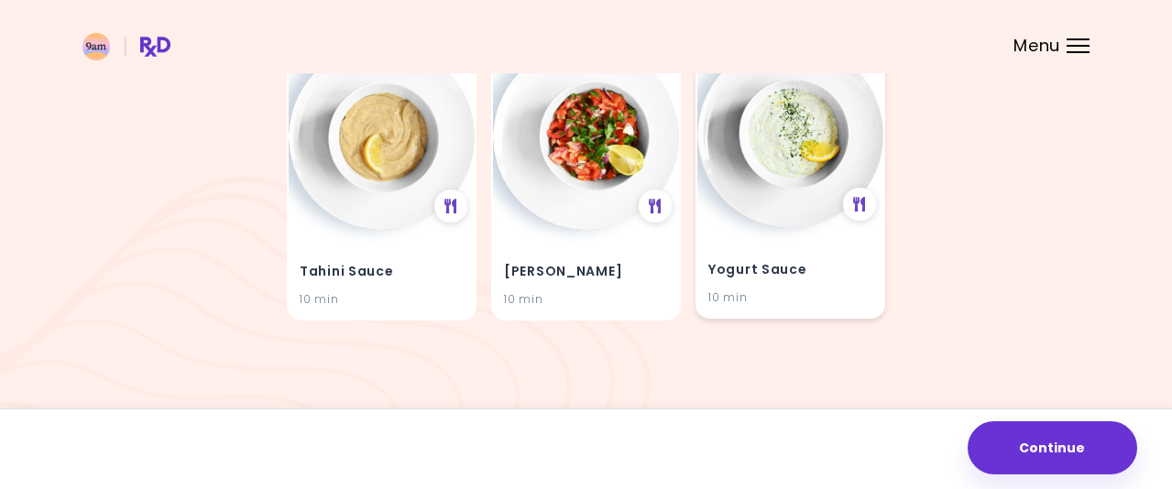
click at [766, 274] on h4 "Yogurt Sauce" at bounding box center [791, 271] width 164 height 29
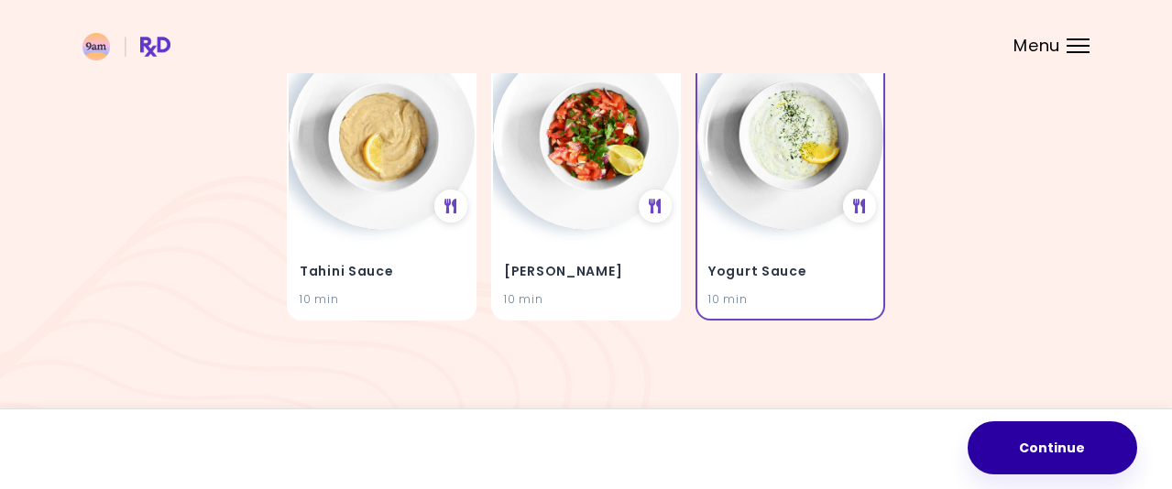
click at [1051, 454] on button "Continue" at bounding box center [1053, 448] width 170 height 53
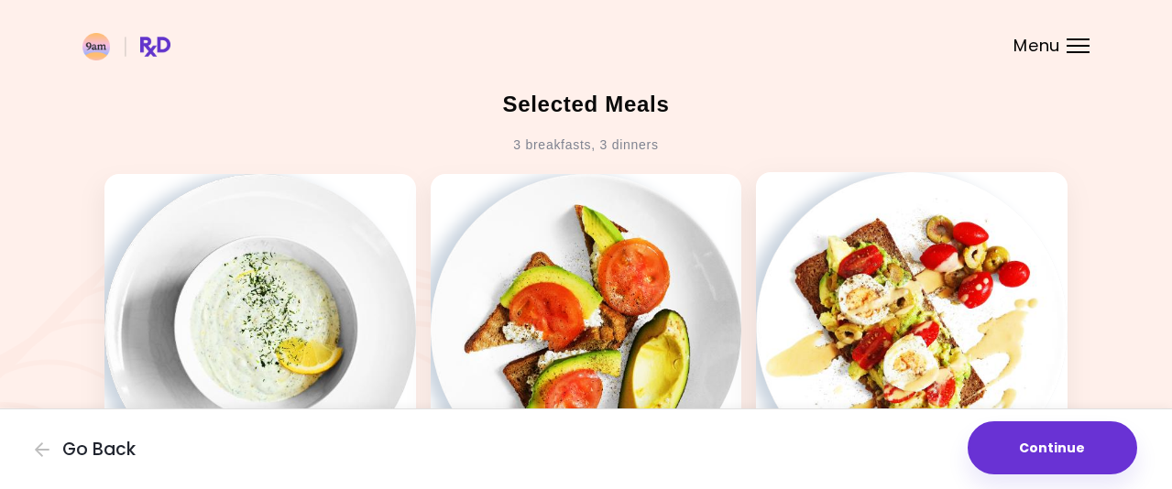
scroll to position [183, 0]
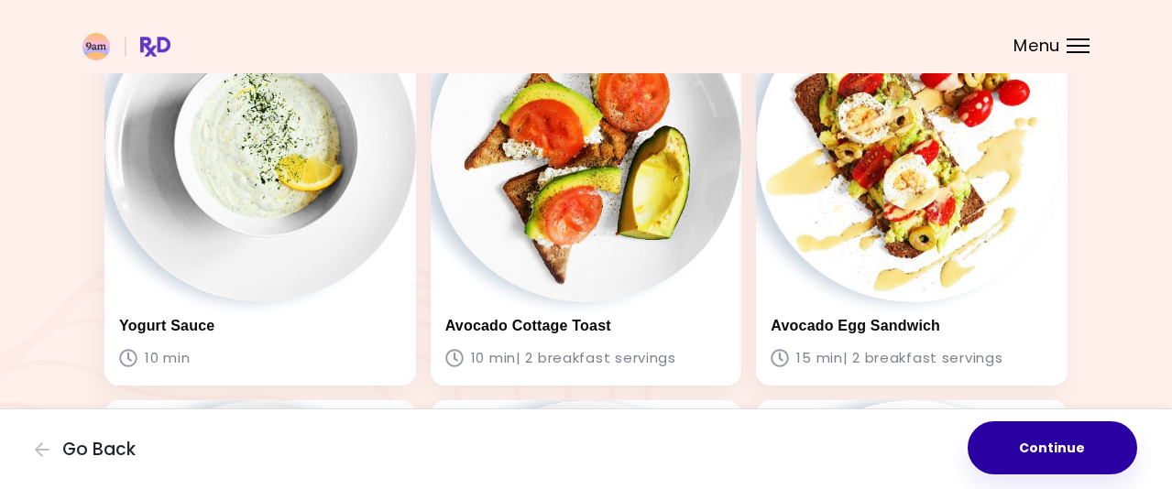
click at [1084, 458] on button "Continue" at bounding box center [1053, 448] width 170 height 53
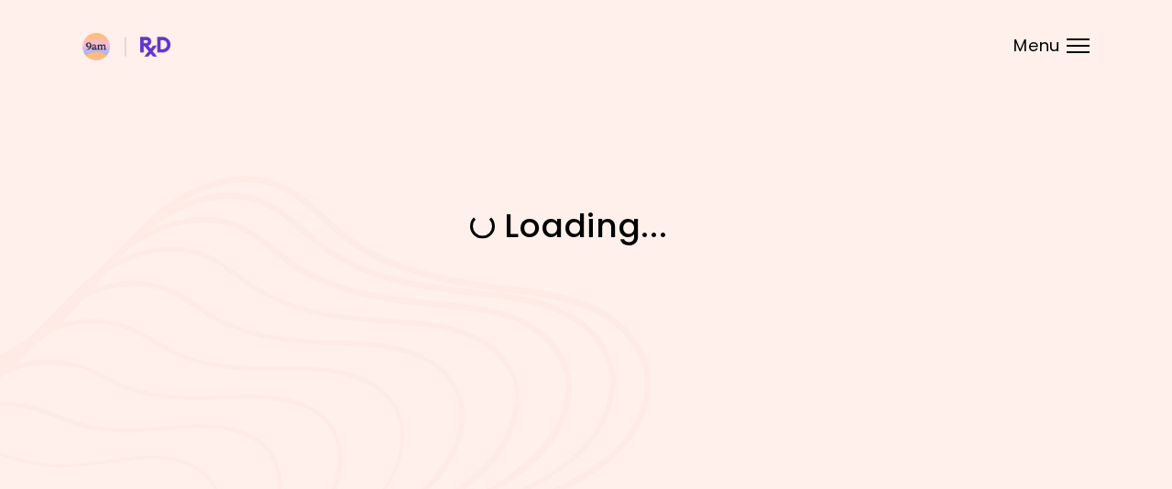
scroll to position [0, 0]
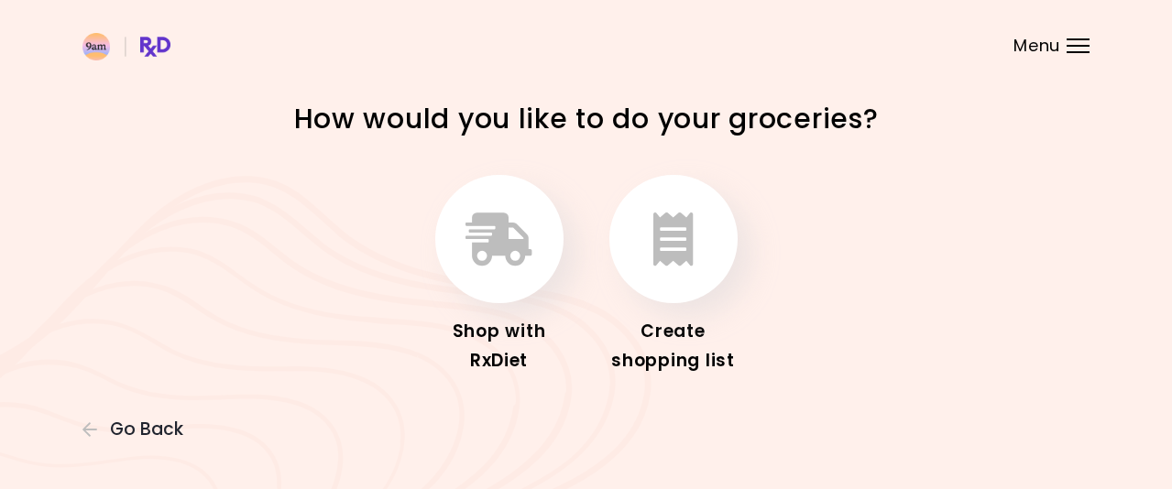
click at [487, 344] on div "Shop with RxDiet" at bounding box center [499, 346] width 147 height 59
click at [493, 292] on button "button" at bounding box center [499, 239] width 128 height 128
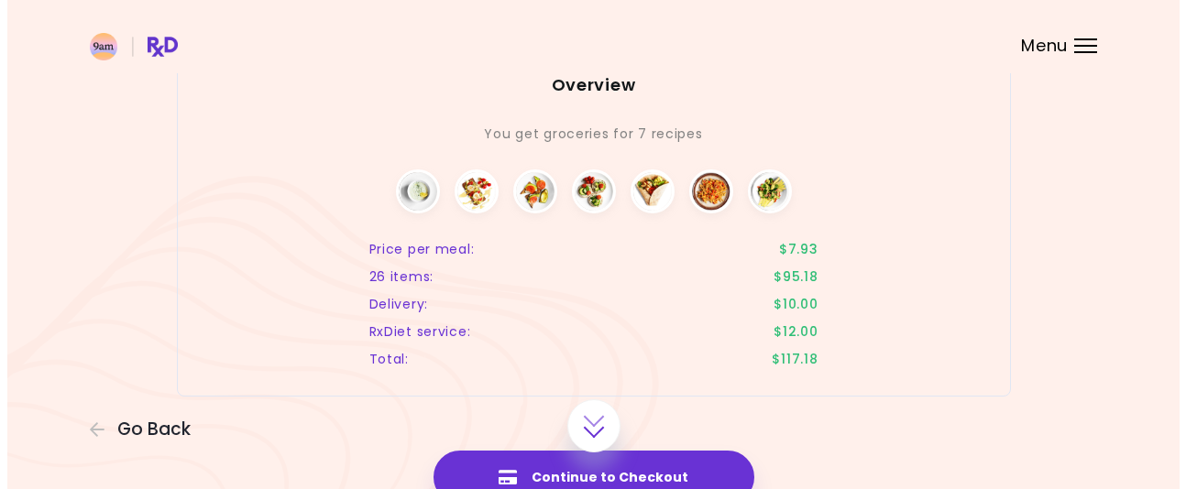
scroll to position [3639, 0]
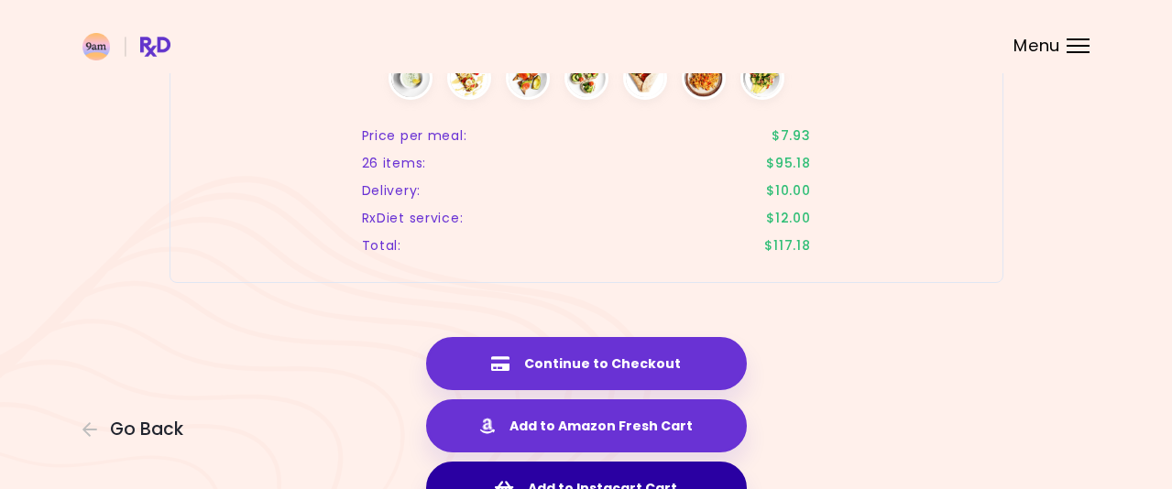
click at [629, 466] on button "Add to Instacart Cart" at bounding box center [586, 488] width 321 height 53
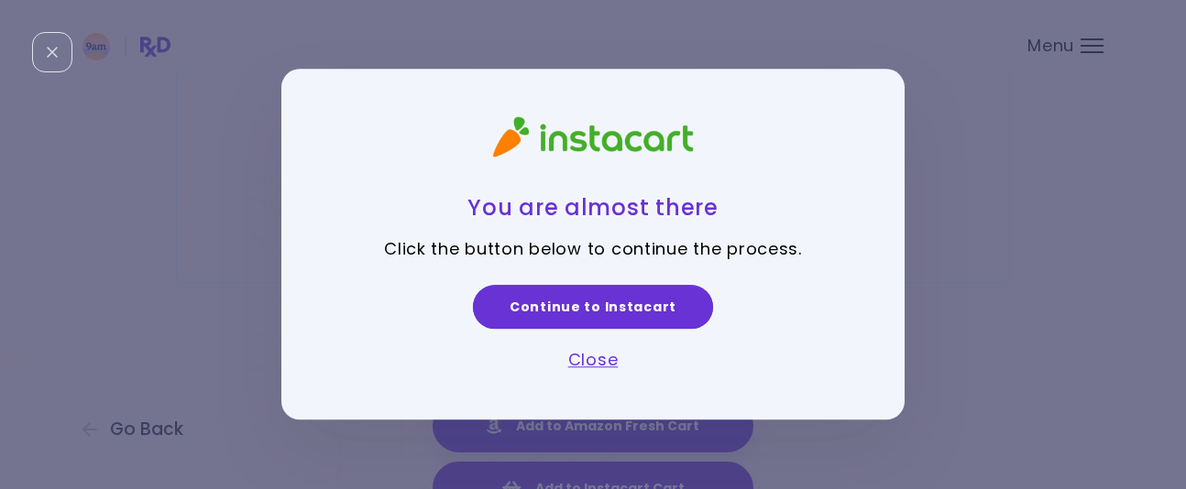
click at [580, 372] on div "Close" at bounding box center [593, 353] width 532 height 43
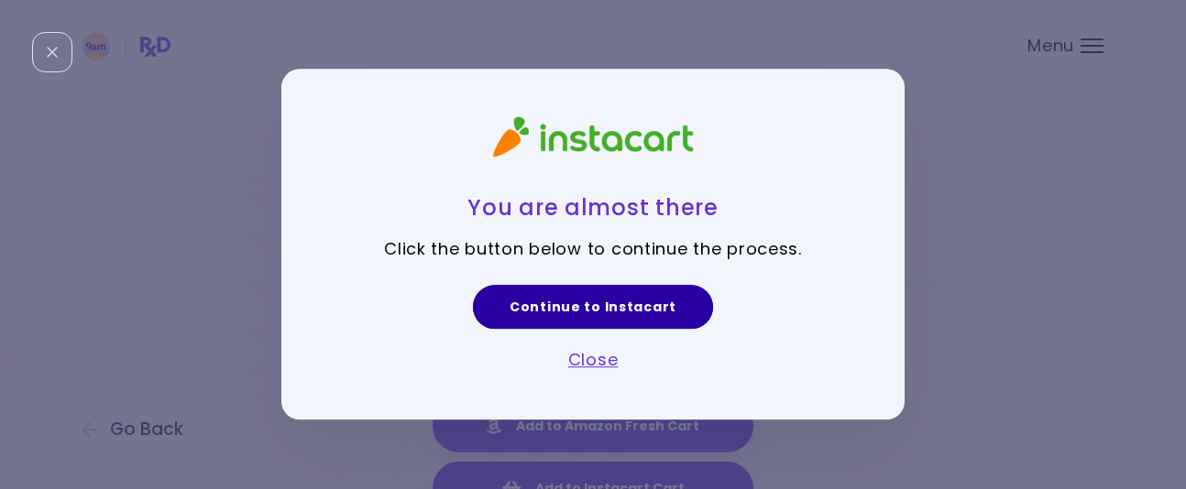
click at [610, 300] on link "Continue to Instacart" at bounding box center [593, 307] width 240 height 44
